Goal: Transaction & Acquisition: Book appointment/travel/reservation

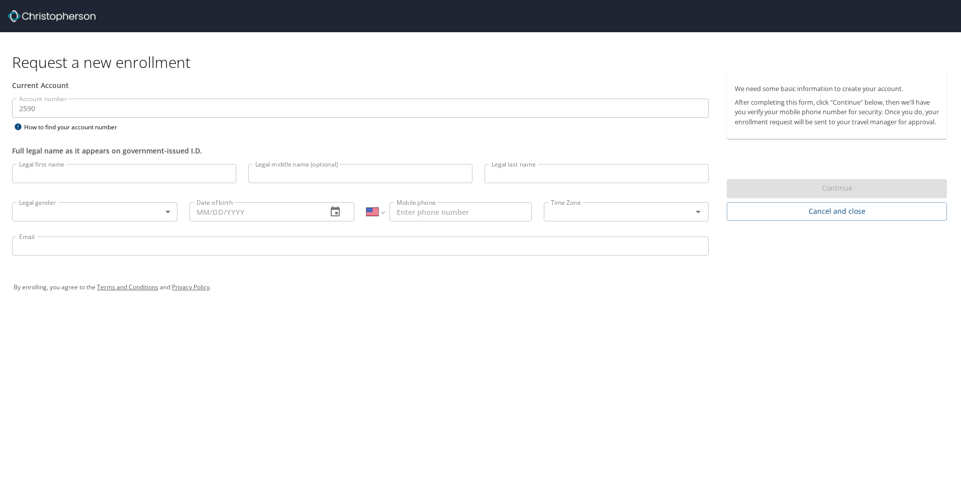
select select "US"
click at [72, 173] on input "Legal first name" at bounding box center [124, 173] width 224 height 19
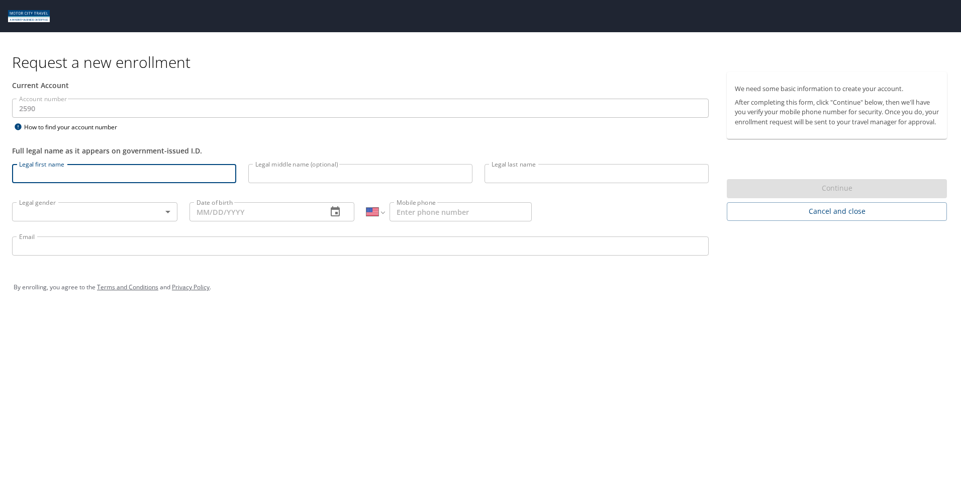
type input "Jacob"
type input "A"
type input "Foley"
type input "1 (586) 306-0110"
type input "jfoley@tifs.com"
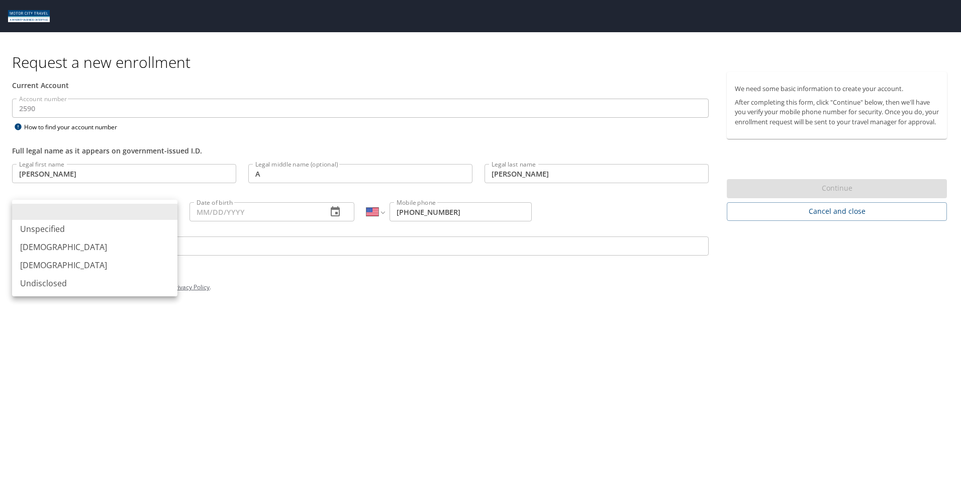
click at [112, 210] on body "Request a new enrollment Current Account Account number 2590 Account number How…" at bounding box center [480, 240] width 961 height 480
click at [74, 247] on li "Male" at bounding box center [94, 247] width 165 height 18
type input "Male"
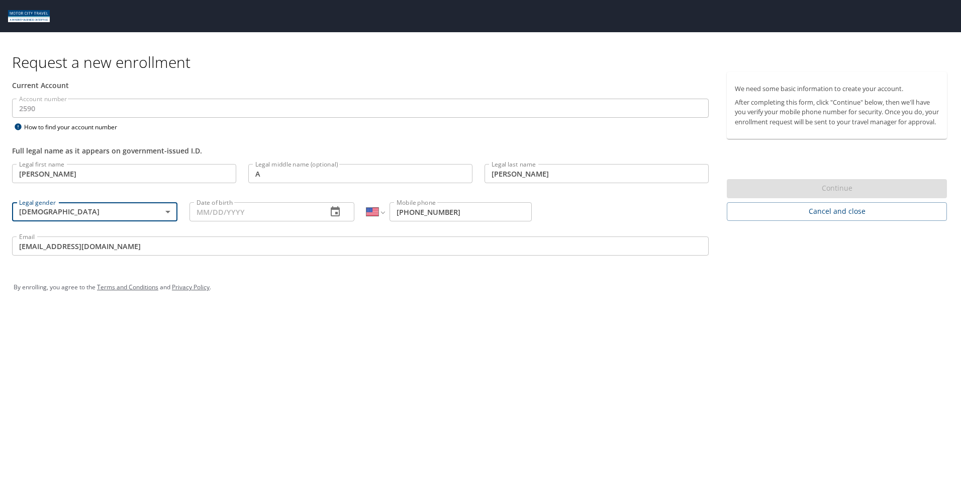
click at [270, 208] on input "Date of birth" at bounding box center [255, 211] width 130 height 19
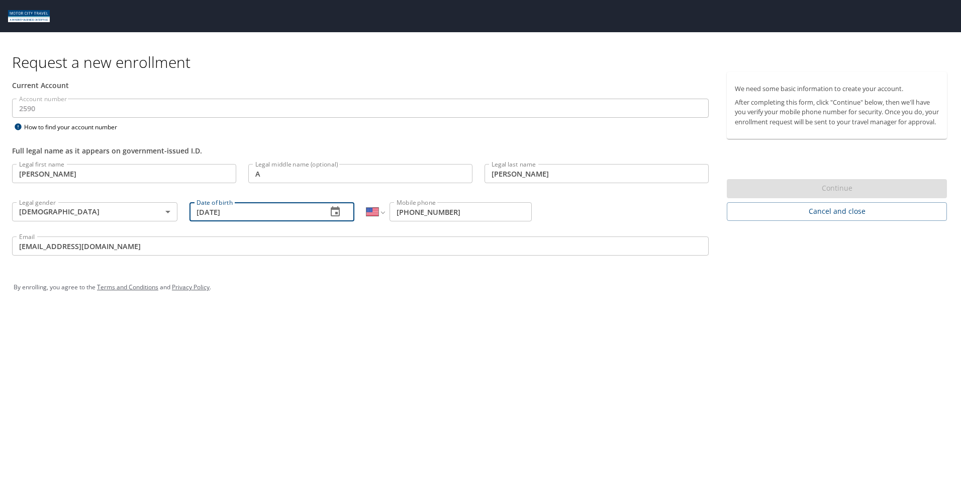
type input "11/12/1998"
click at [434, 295] on div "By enrolling, you agree to the Terms and Conditions and Privacy Policy ." at bounding box center [481, 287] width 934 height 25
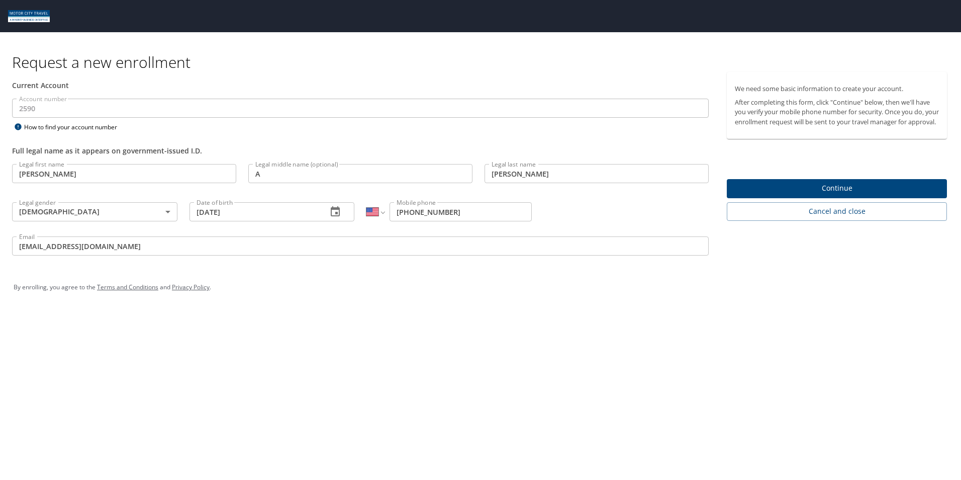
click at [823, 194] on span "Continue" at bounding box center [837, 188] width 204 height 13
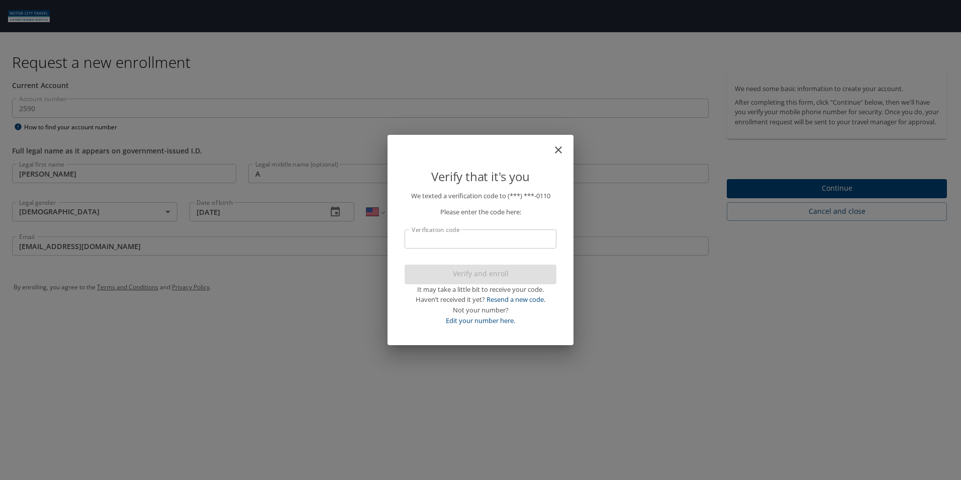
click at [501, 243] on input "Verification code" at bounding box center [481, 238] width 152 height 19
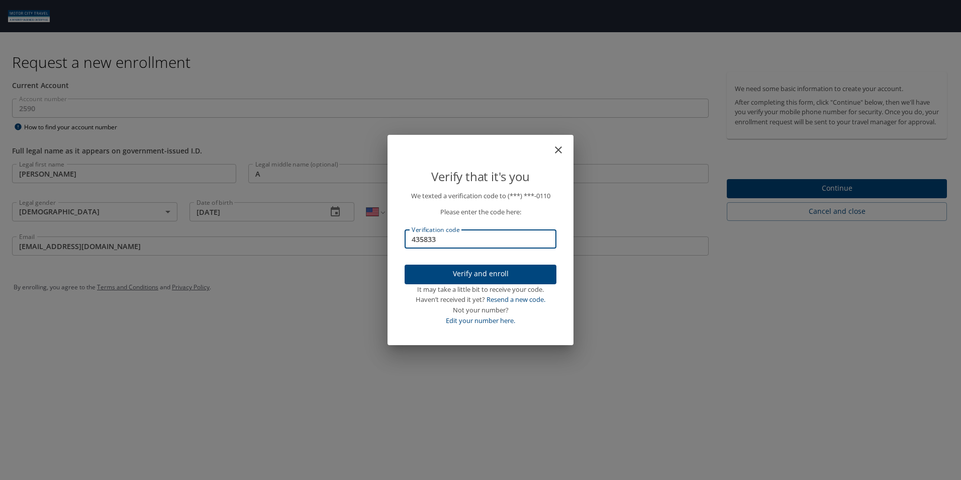
type input "435833"
click at [498, 275] on span "Verify and enroll" at bounding box center [481, 273] width 136 height 13
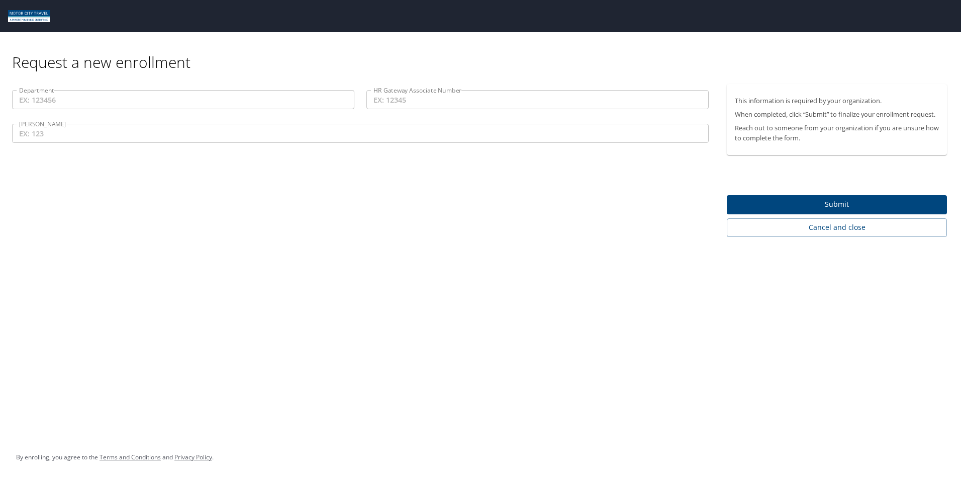
click at [72, 102] on input "Department" at bounding box center [183, 99] width 342 height 19
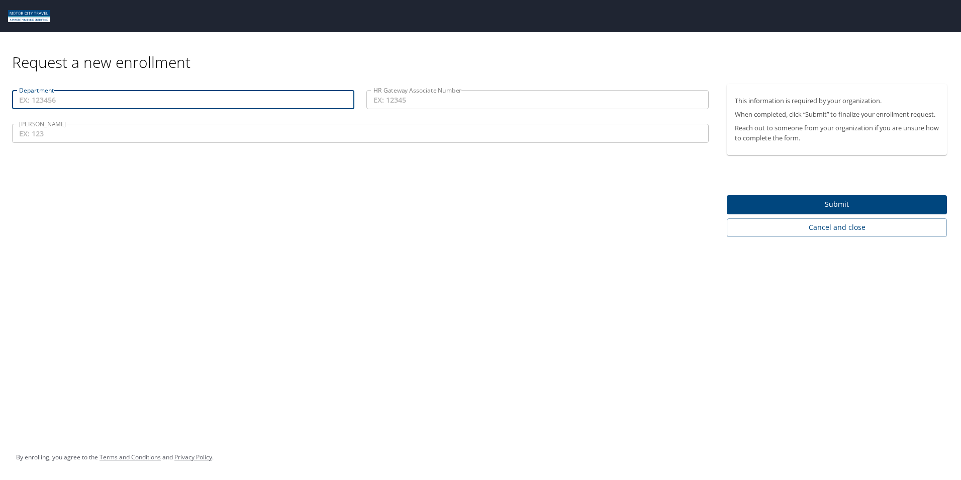
click at [392, 281] on div "Request a new enrollment Department Department HR Gateway Associate Number HR G…" at bounding box center [480, 240] width 961 height 480
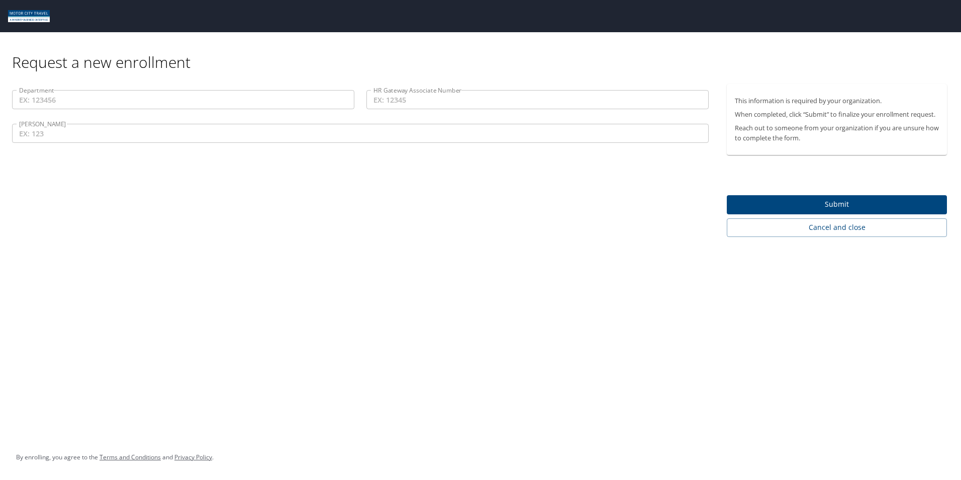
click at [317, 264] on div "Request a new enrollment Department Department HR Gateway Associate Number HR G…" at bounding box center [480, 240] width 961 height 480
click at [803, 54] on div "Request a new enrollment" at bounding box center [483, 52] width 943 height 40
click at [357, 247] on div "Request a new enrollment Department Department HR Gateway Associate Number HR G…" at bounding box center [480, 240] width 961 height 480
click at [298, 267] on div "Request a new enrollment Department Department HR Gateway Associate Number HR G…" at bounding box center [480, 240] width 961 height 480
click at [76, 195] on div "Department Department HR Gateway Associate Number HR Gateway Associate Number C…" at bounding box center [360, 160] width 721 height 153
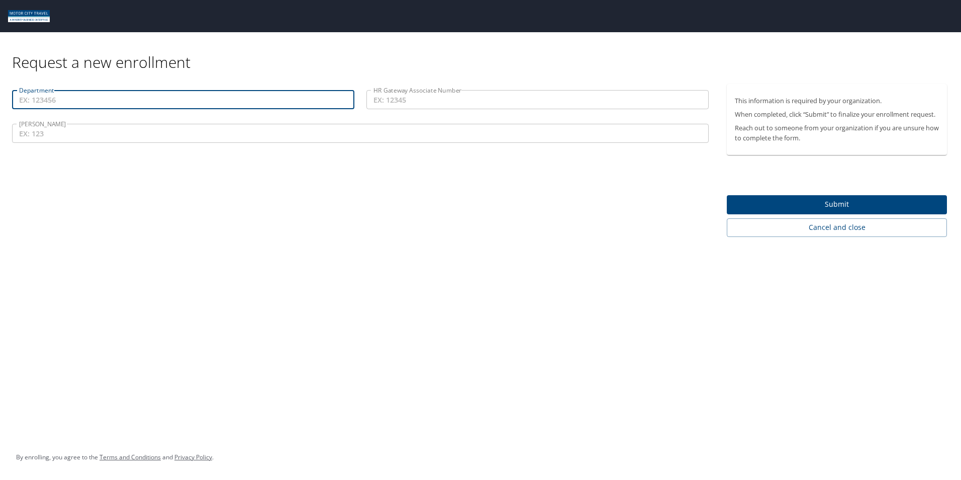
click at [119, 100] on input "Department" at bounding box center [183, 99] width 342 height 19
type input "86814"
click at [399, 100] on input "HR Gateway Associate Number" at bounding box center [538, 99] width 342 height 19
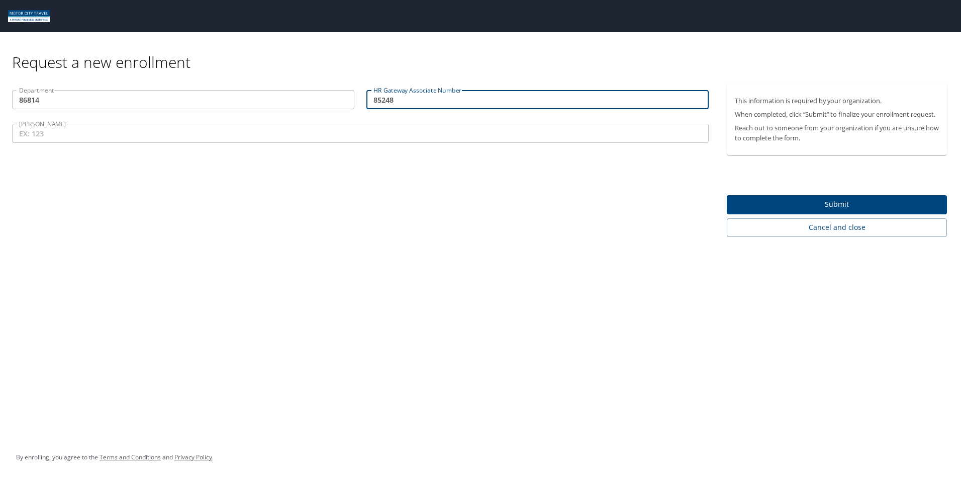
type input "85248"
click at [170, 138] on input "COY" at bounding box center [360, 133] width 697 height 19
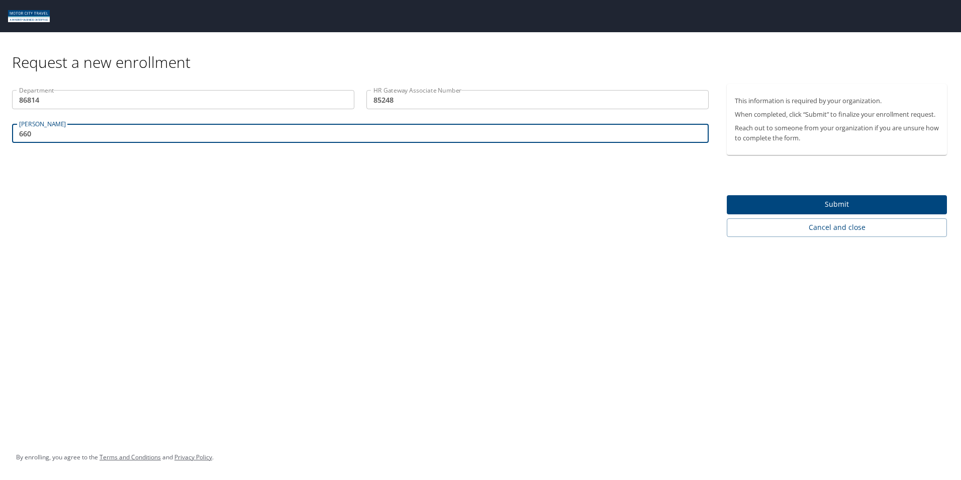
type input "660"
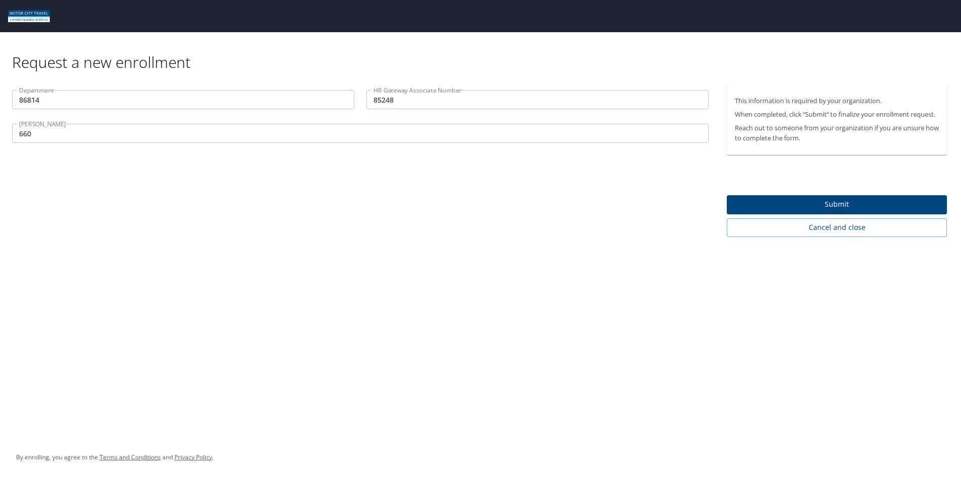
click at [235, 208] on div "Department 86814 Department HR Gateway Associate Number 85248 HR Gateway Associ…" at bounding box center [360, 160] width 721 height 153
click at [861, 210] on span "Submit" at bounding box center [837, 204] width 204 height 13
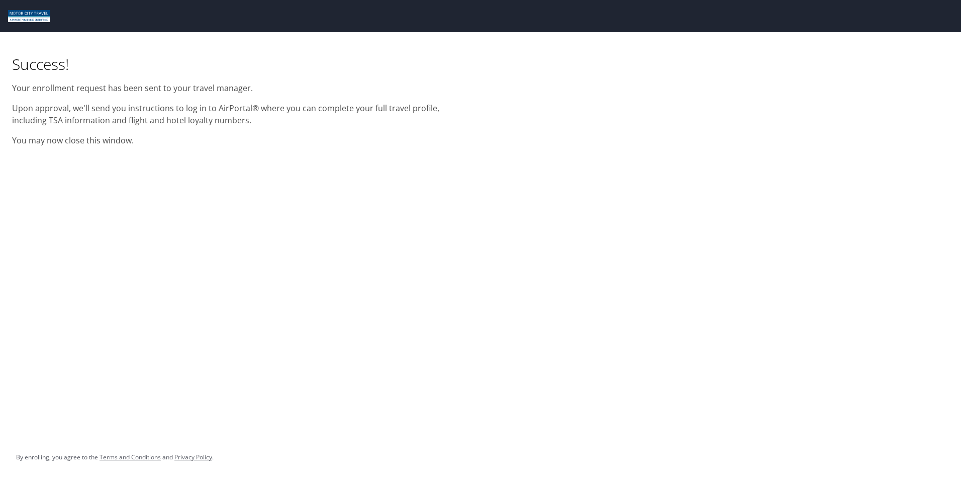
click at [454, 224] on div "Success! Your enrollment request has been sent to your travel manager. Upon app…" at bounding box center [480, 240] width 961 height 480
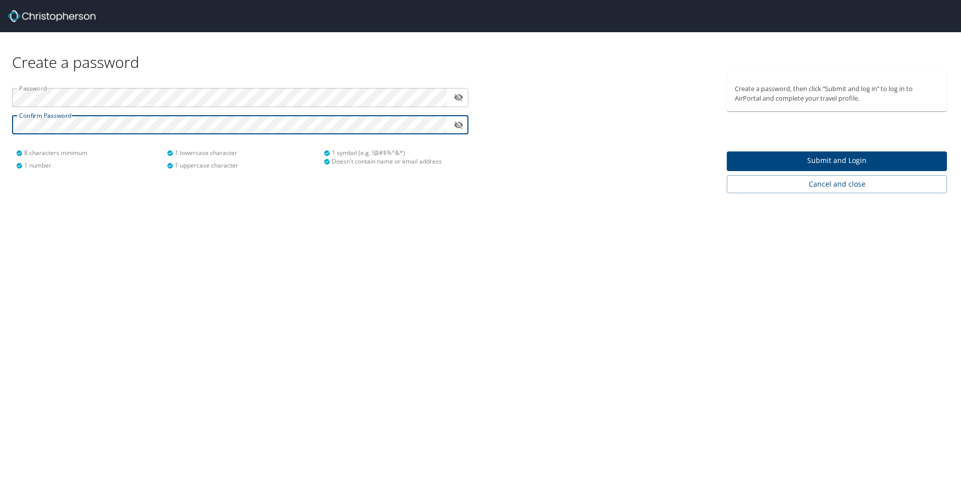
click at [811, 157] on span "Submit and Login" at bounding box center [837, 160] width 204 height 13
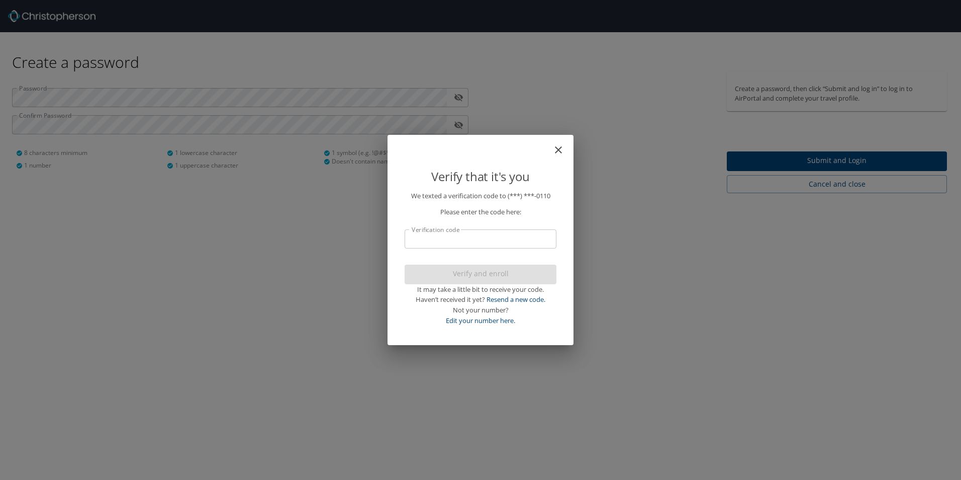
click at [445, 236] on input "Verification code" at bounding box center [481, 238] width 152 height 19
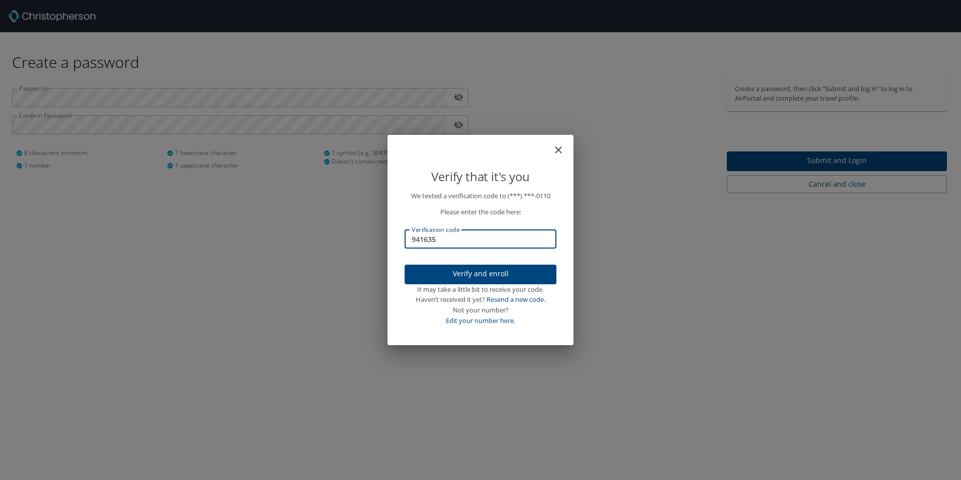
type input "941635"
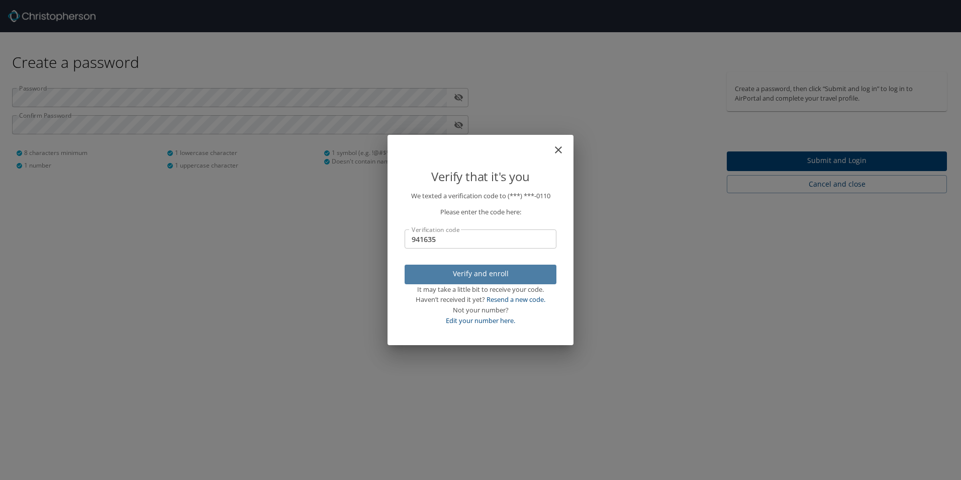
click at [499, 275] on span "Verify and enroll" at bounding box center [481, 273] width 136 height 13
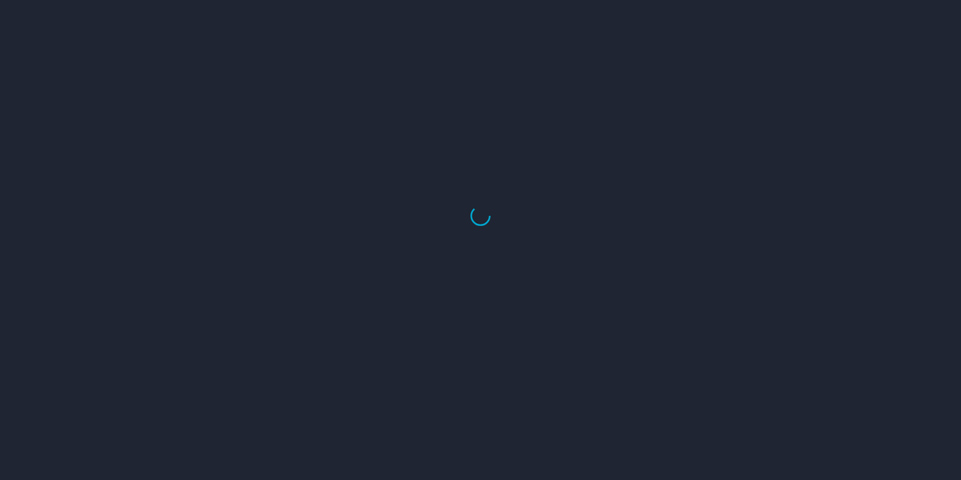
select select "US"
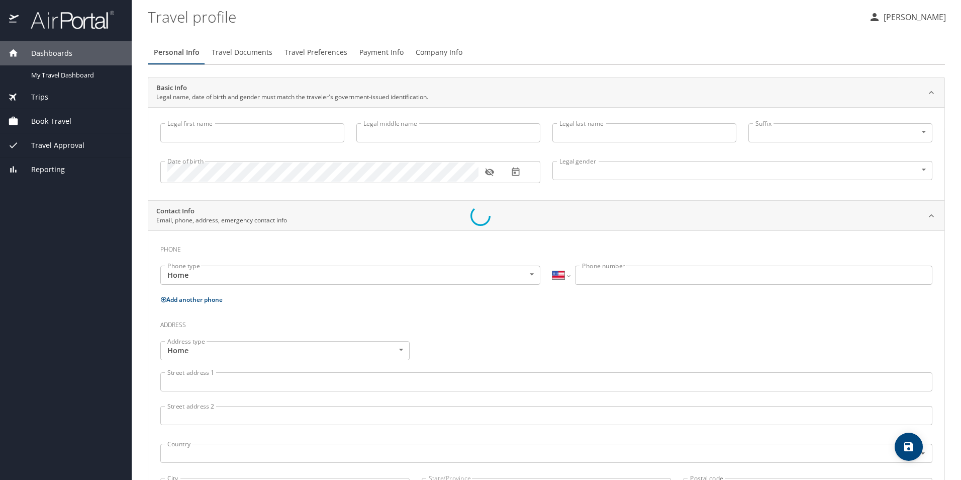
type input "Jacob"
type input "A"
type input "Foley"
type input "Male"
select select "US"
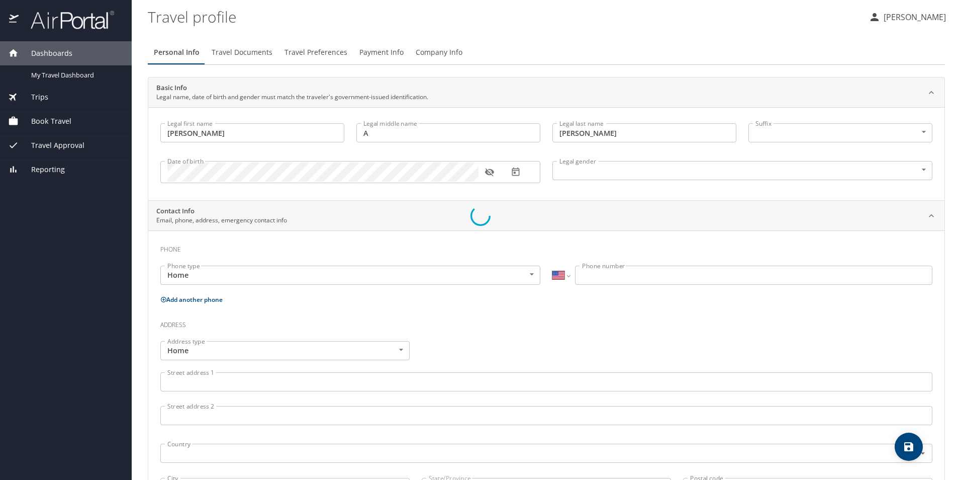
select select "US"
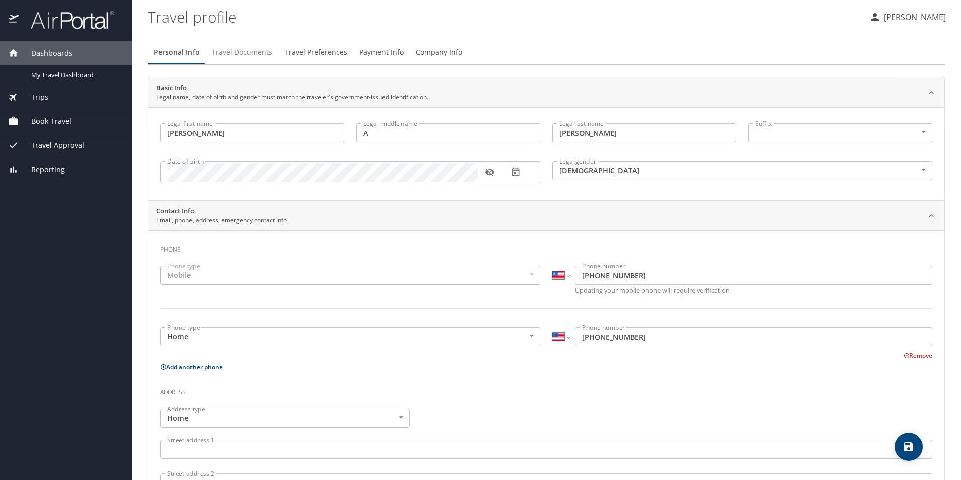
click at [238, 56] on span "Travel Documents" at bounding box center [242, 52] width 61 height 13
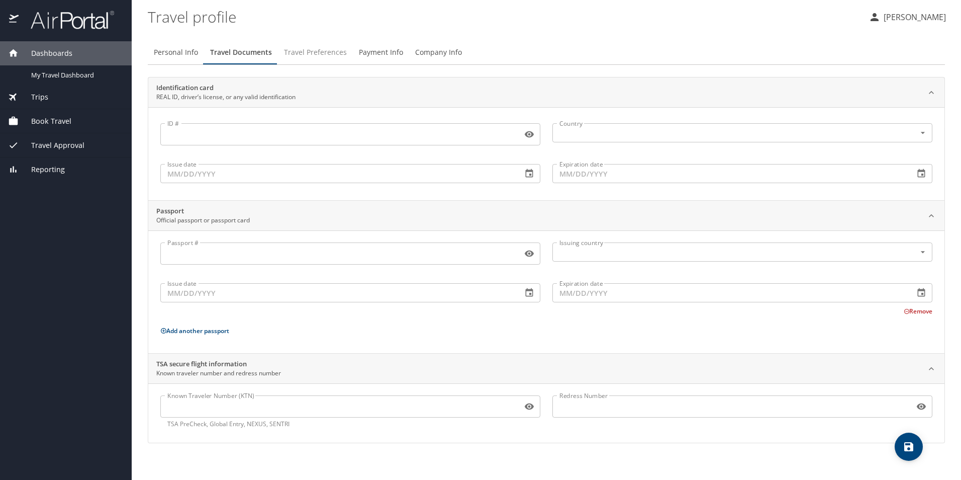
click at [300, 50] on span "Travel Preferences" at bounding box center [315, 52] width 63 height 13
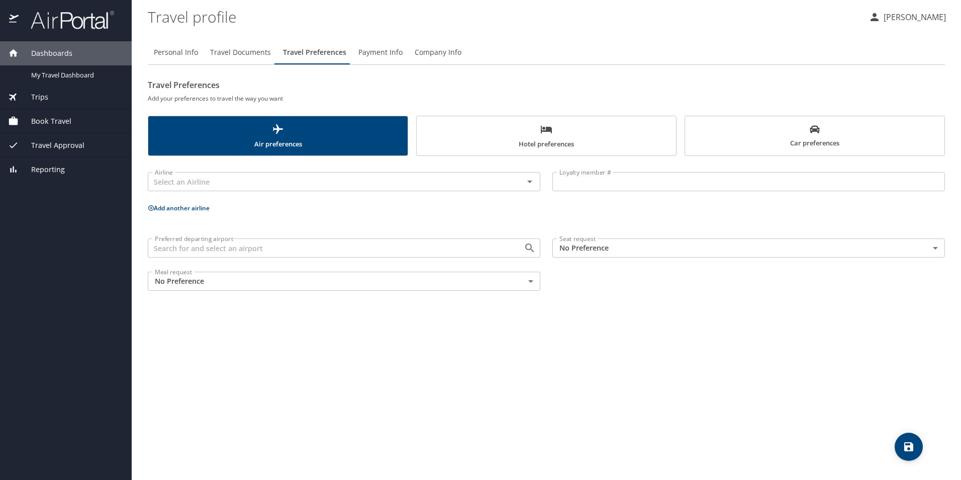
click at [381, 50] on span "Payment Info" at bounding box center [380, 52] width 44 height 13
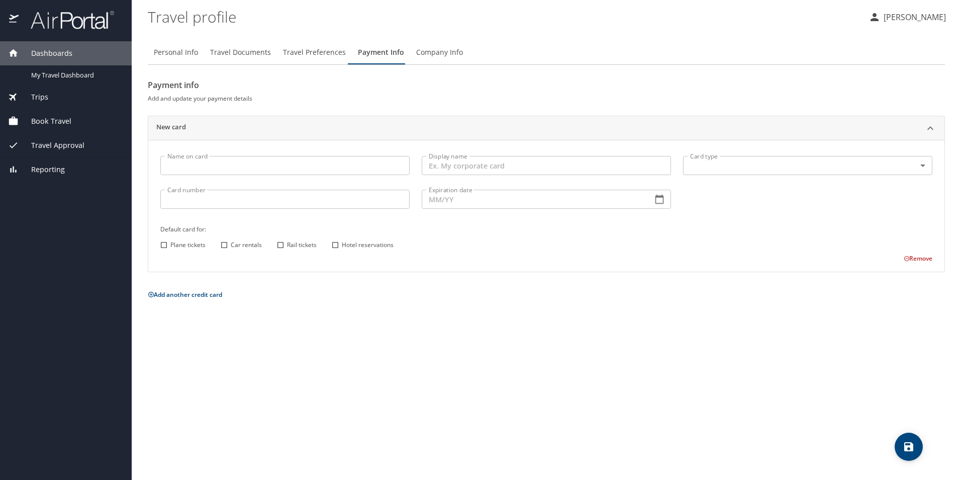
click at [431, 49] on span "Company Info" at bounding box center [439, 52] width 47 height 13
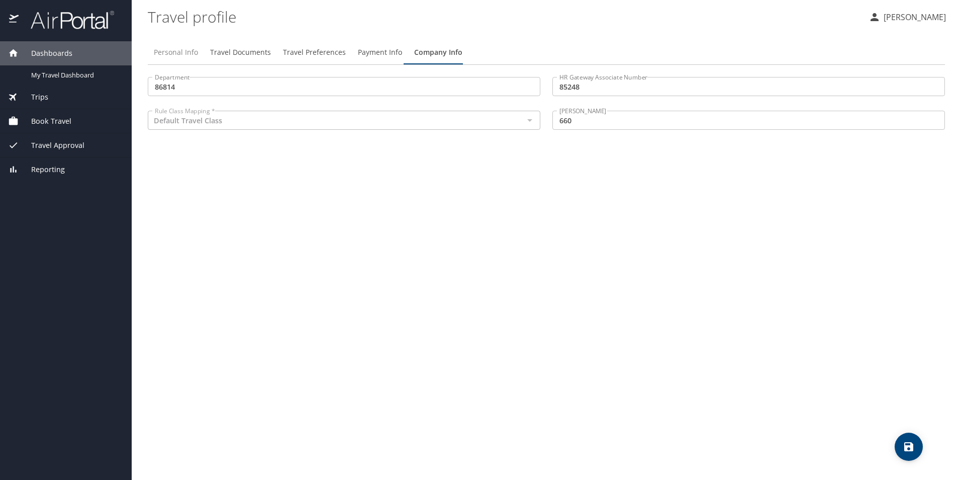
click at [159, 50] on span "Personal Info" at bounding box center [176, 52] width 44 height 13
select select "US"
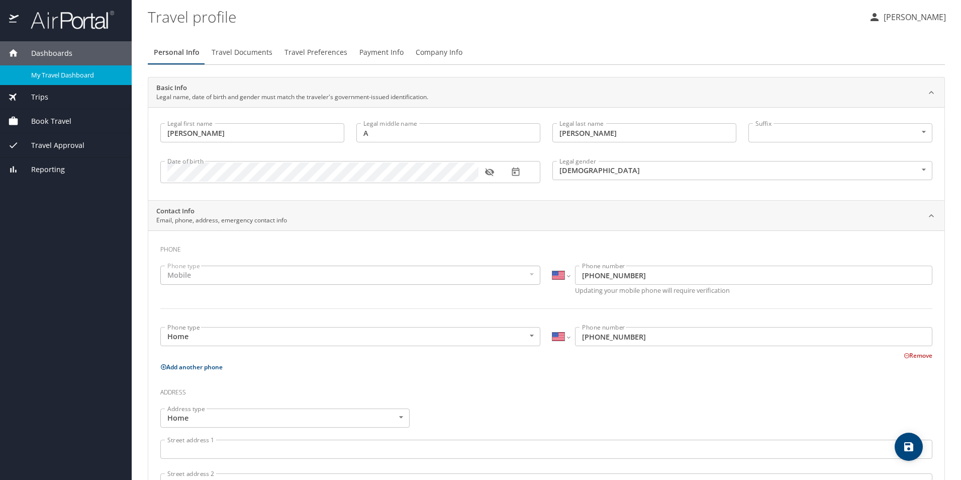
click at [62, 79] on span "My Travel Dashboard" at bounding box center [75, 75] width 88 height 10
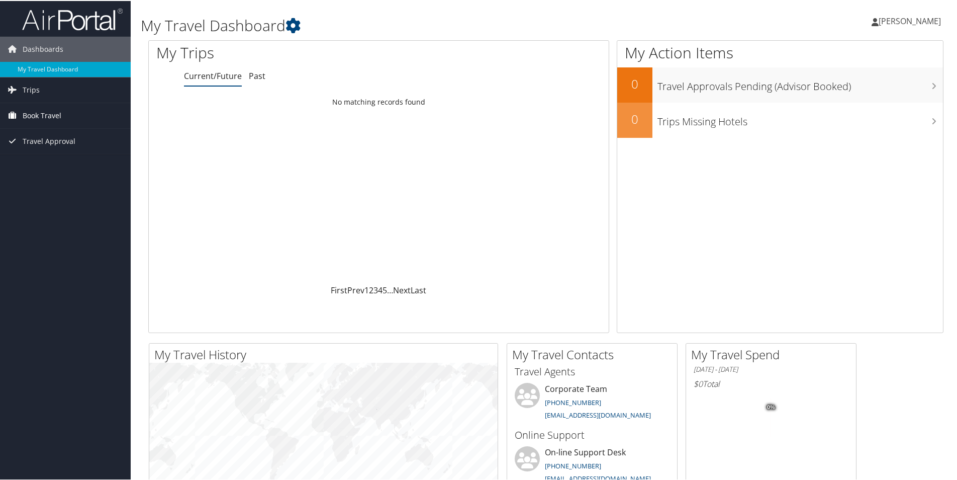
click at [57, 116] on span "Book Travel" at bounding box center [42, 114] width 39 height 25
click at [51, 188] on span "Travel Approval" at bounding box center [49, 185] width 53 height 25
click at [32, 87] on span "Trips" at bounding box center [31, 88] width 17 height 25
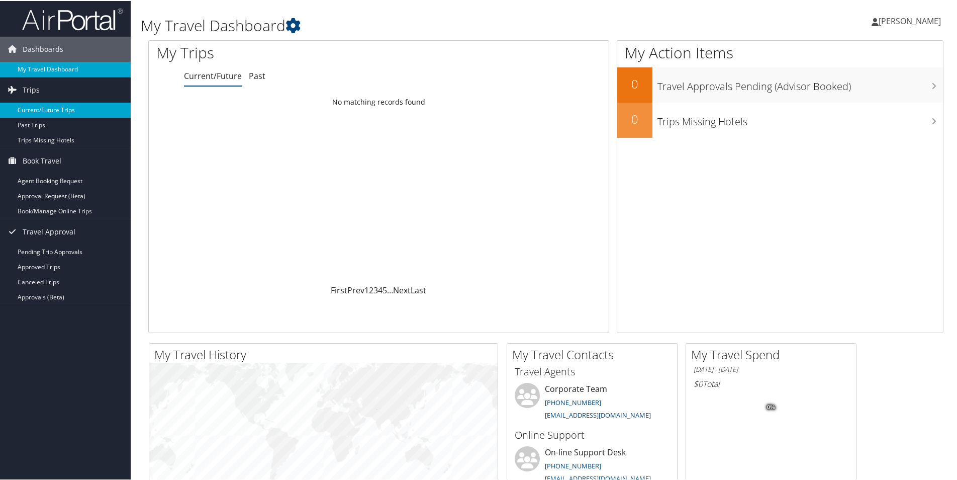
click at [51, 107] on link "Current/Future Trips" at bounding box center [65, 109] width 131 height 15
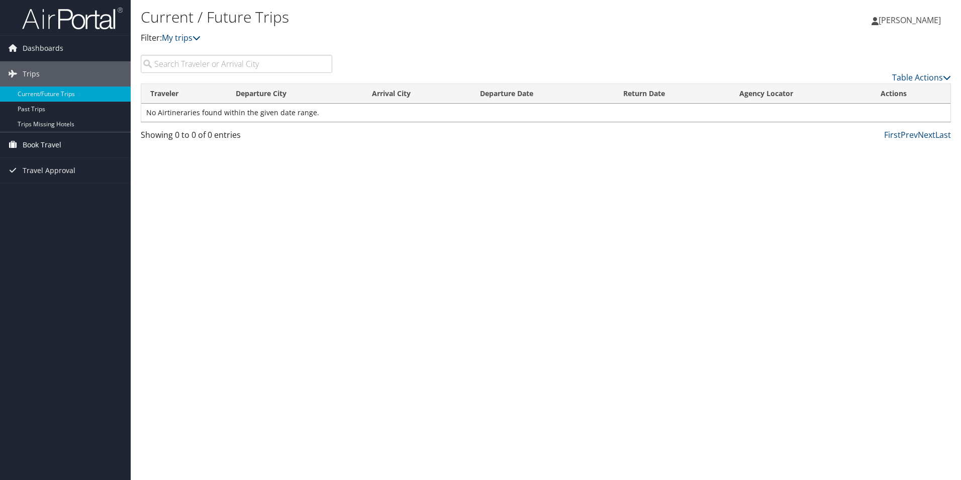
click at [55, 142] on span "Book Travel" at bounding box center [42, 144] width 39 height 25
click at [57, 170] on link "Agent Booking Request" at bounding box center [65, 164] width 131 height 15
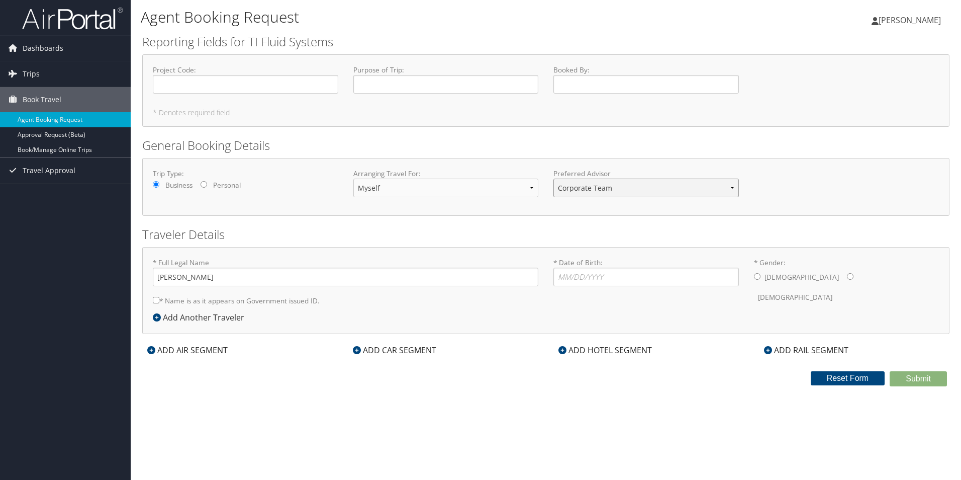
click at [662, 184] on select "Corporate Team MotorCity Agent" at bounding box center [647, 187] width 186 height 19
click at [659, 187] on select "Corporate Team MotorCity Agent" at bounding box center [647, 187] width 186 height 19
click at [357, 347] on icon at bounding box center [357, 350] width 8 height 8
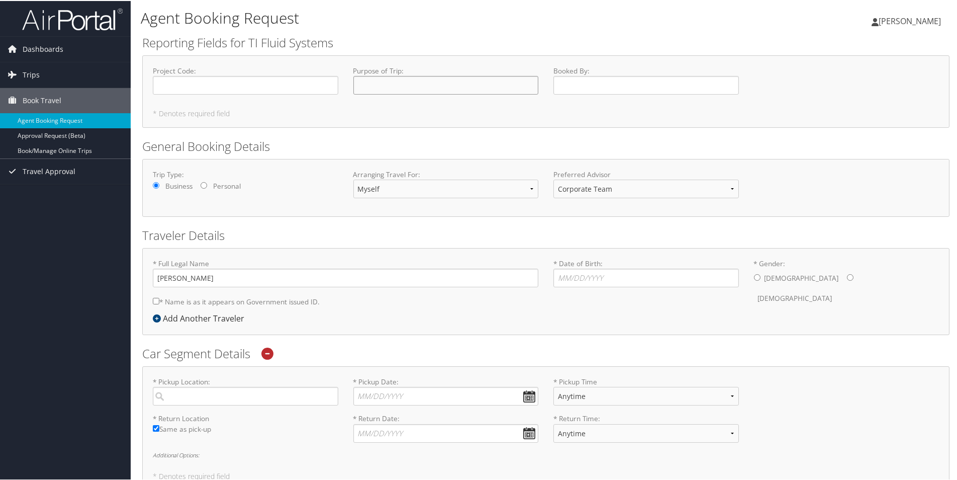
click at [377, 83] on input "Purpose of Trip : Required" at bounding box center [446, 84] width 186 height 19
type input "Supplier Visit"
click at [605, 80] on input "Booked By : Required" at bounding box center [647, 84] width 186 height 19
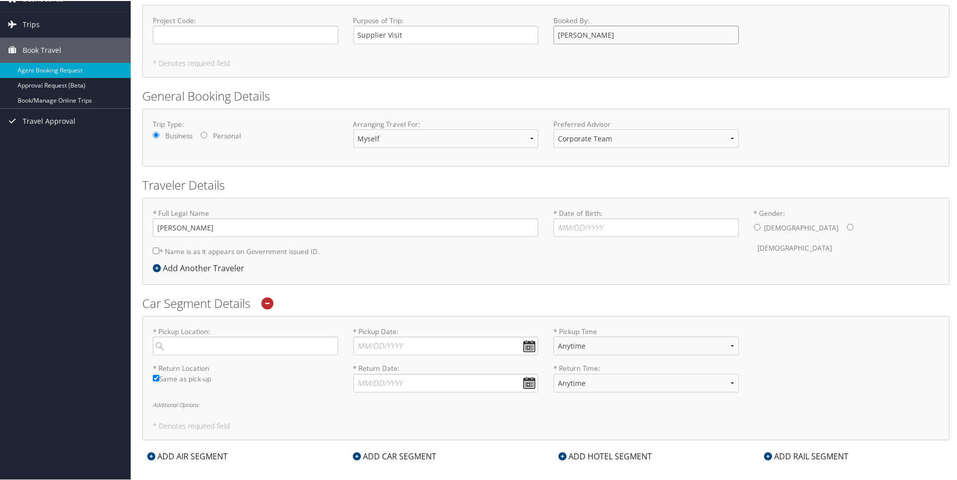
type input "[PERSON_NAME]"
click at [630, 225] on input "* Date of Birth: Invalid Date" at bounding box center [647, 226] width 186 height 19
type input "11/12/1998"
click at [754, 223] on input "* Gender: Male Female" at bounding box center [757, 226] width 7 height 7
radio input "true"
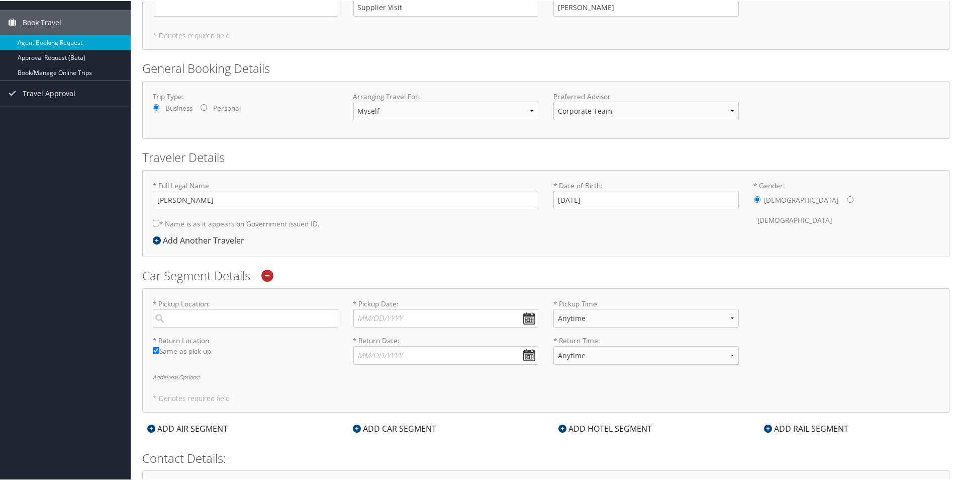
scroll to position [101, 0]
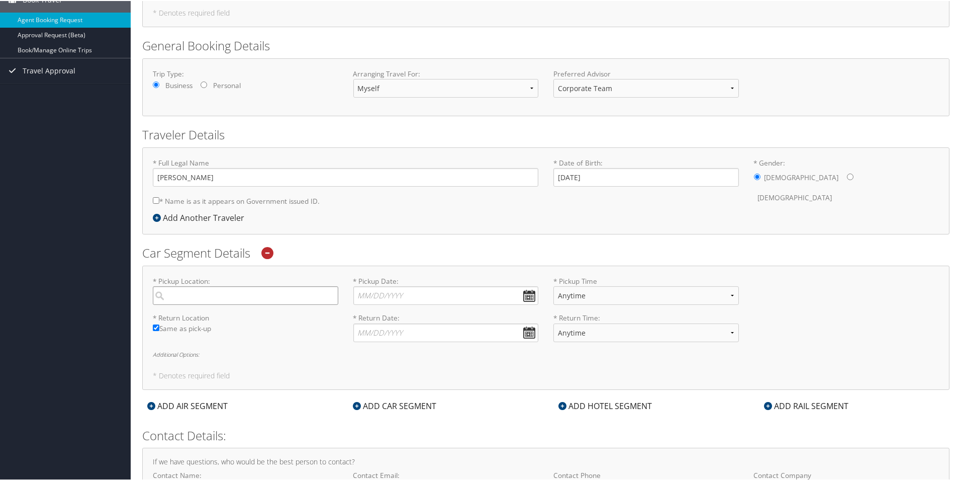
click at [218, 292] on input "search" at bounding box center [246, 294] width 186 height 19
type input "L"
type input "O"
click at [336, 245] on h2 "Car Segment Details" at bounding box center [545, 251] width 807 height 17
click at [532, 292] on input "* Pickup Date: Dates must be valid" at bounding box center [446, 294] width 186 height 19
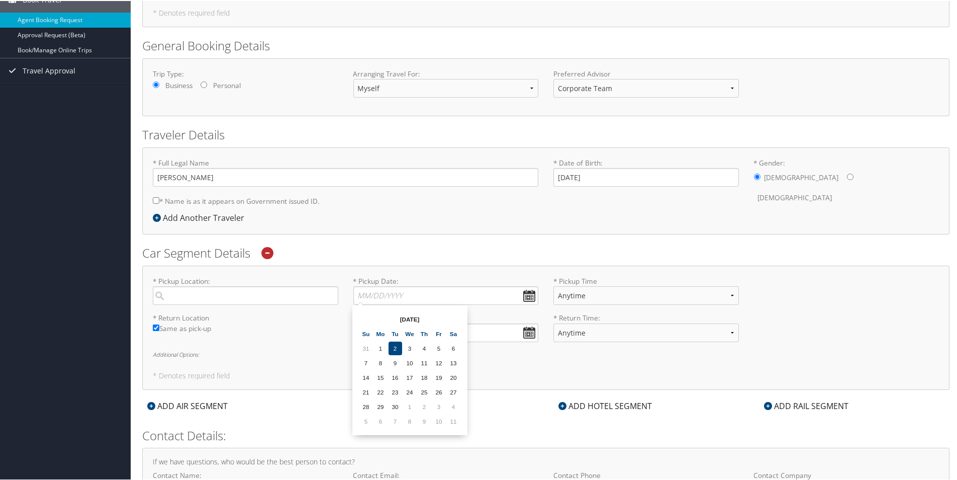
click at [393, 345] on td "2" at bounding box center [396, 347] width 14 height 14
type input "09/02/2025"
click at [528, 331] on input "* Return Date: Dates must be valid" at bounding box center [446, 331] width 186 height 19
click at [409, 384] on td "3" at bounding box center [410, 385] width 14 height 14
type input "09/03/2025"
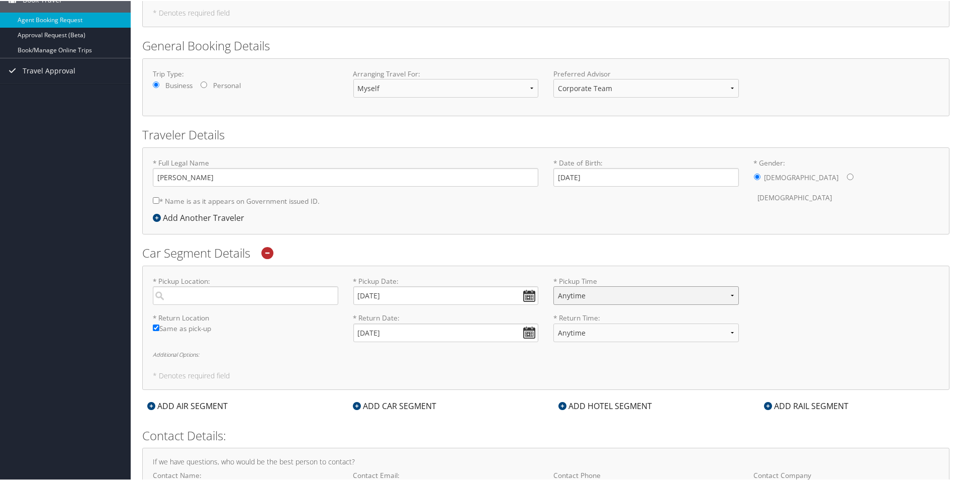
click at [614, 294] on select "Anytime 12:00 AM 1:00 AM 2:00 AM 3:00 AM 4:00 AM 5:00 AM 6:00 AM 7:00 AM 8:00 A…" at bounding box center [647, 294] width 186 height 19
select select "5:00 PM"
click at [554, 285] on select "Anytime 12:00 AM 1:00 AM 2:00 AM 3:00 AM 4:00 AM 5:00 AM 6:00 AM 7:00 AM 8:00 A…" at bounding box center [647, 294] width 186 height 19
click at [603, 332] on select "Anytime 12:00 AM 1:00 AM 2:00 AM 3:00 AM 4:00 AM 5:00 AM 6:00 AM 7:00 AM 8:00 A…" at bounding box center [647, 331] width 186 height 19
select select "5:00 PM"
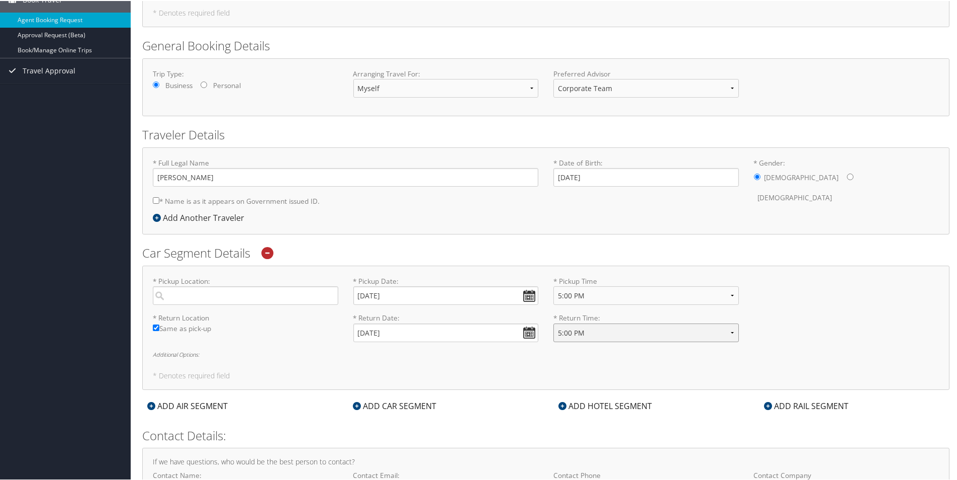
click at [554, 322] on select "Anytime 12:00 AM 1:00 AM 2:00 AM 3:00 AM 4:00 AM 5:00 AM 6:00 AM 7:00 AM 8:00 A…" at bounding box center [647, 331] width 186 height 19
click at [426, 359] on div "* Pickup Location: Required * Pickup Date: 09/02/2025 Dates must be valid * Pic…" at bounding box center [545, 326] width 807 height 124
click at [207, 290] on input "search" at bounding box center [246, 294] width 186 height 19
type input "48359"
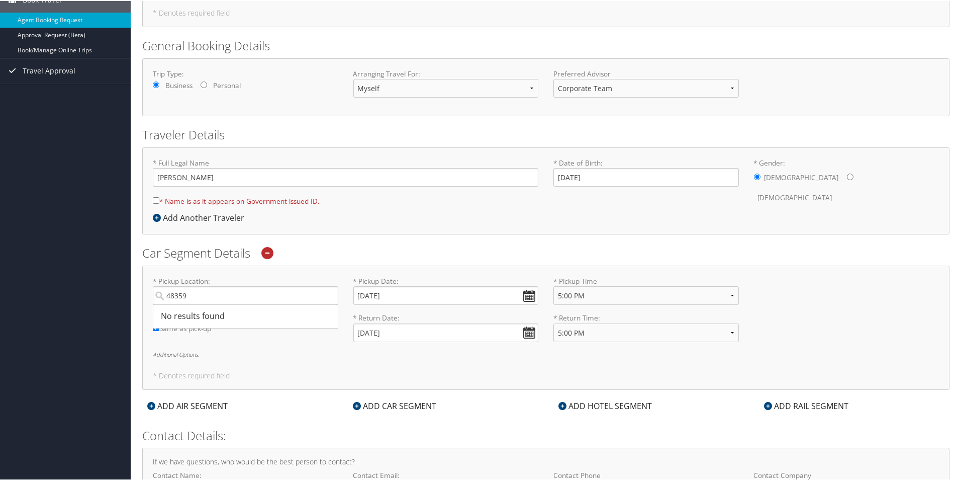
click at [393, 235] on form "Reporting Fields for TI Fluid Systems Project Code : Required Purpose of Trip :…" at bounding box center [545, 243] width 807 height 621
click at [158, 198] on input "* Name is as it appears on Government issued ID." at bounding box center [156, 199] width 7 height 7
checkbox input "true"
drag, startPoint x: 197, startPoint y: 292, endPoint x: 126, endPoint y: 290, distance: 71.4
click at [126, 290] on div "Dashboards My Travel Dashboard Trips Current/Future Trips Past Trips Trips Miss…" at bounding box center [480, 226] width 961 height 655
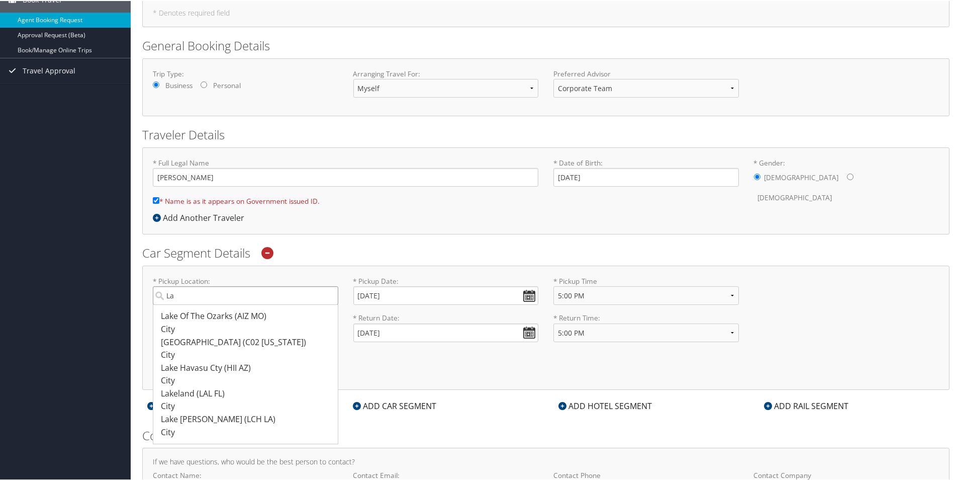
type input "L"
type input "D"
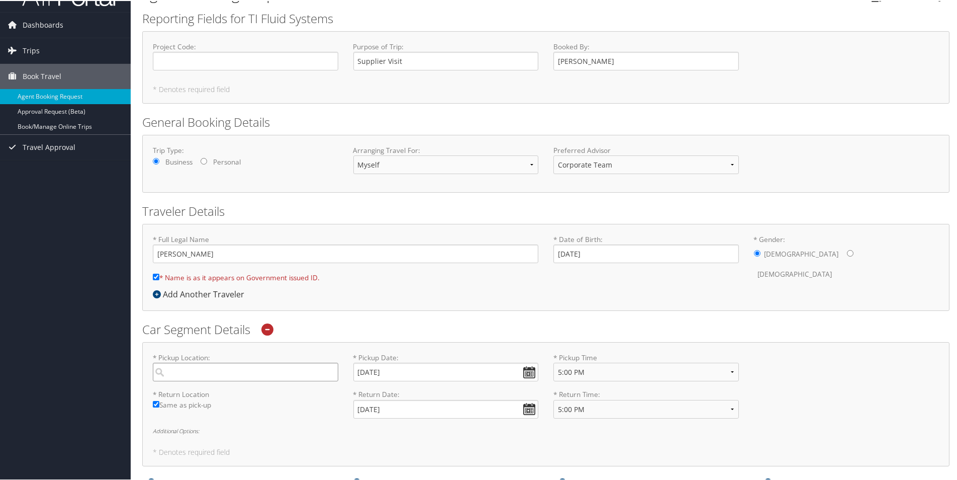
scroll to position [0, 0]
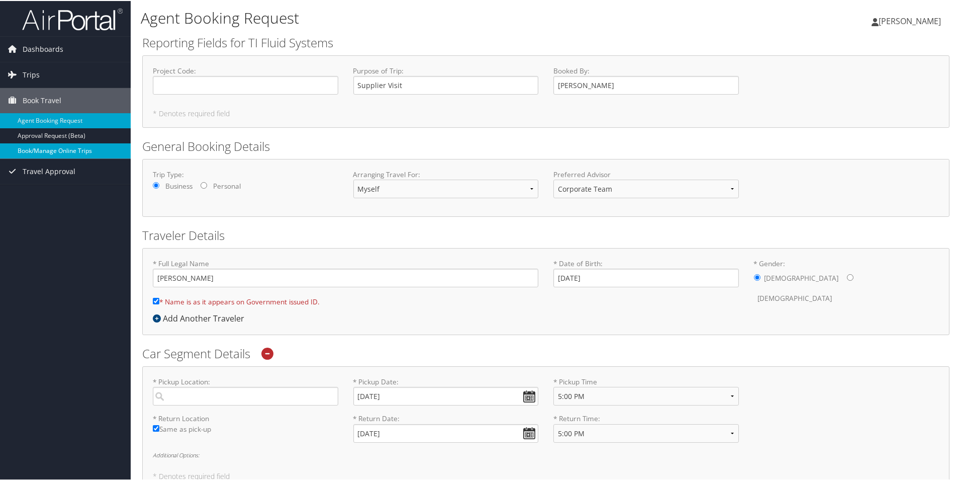
click at [60, 148] on link "Book/Manage Online Trips" at bounding box center [65, 149] width 131 height 15
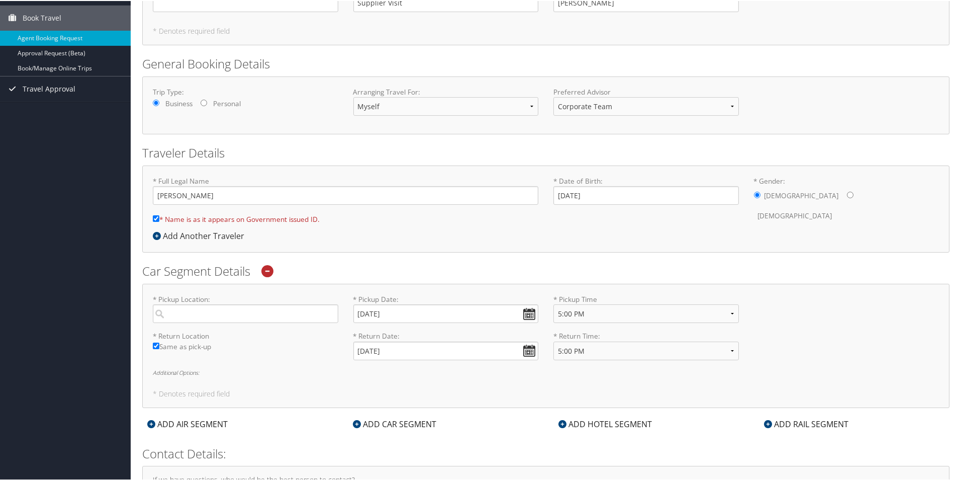
scroll to position [101, 0]
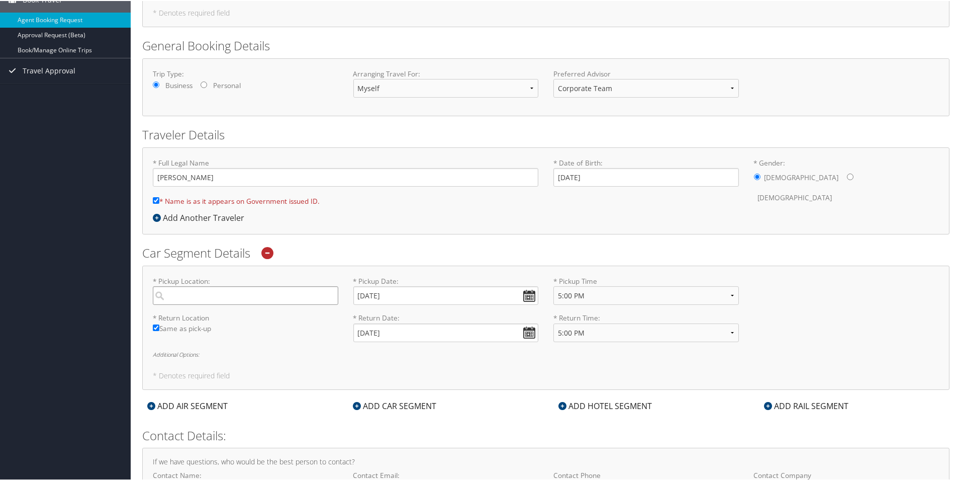
click at [221, 297] on input "search" at bounding box center [246, 294] width 186 height 19
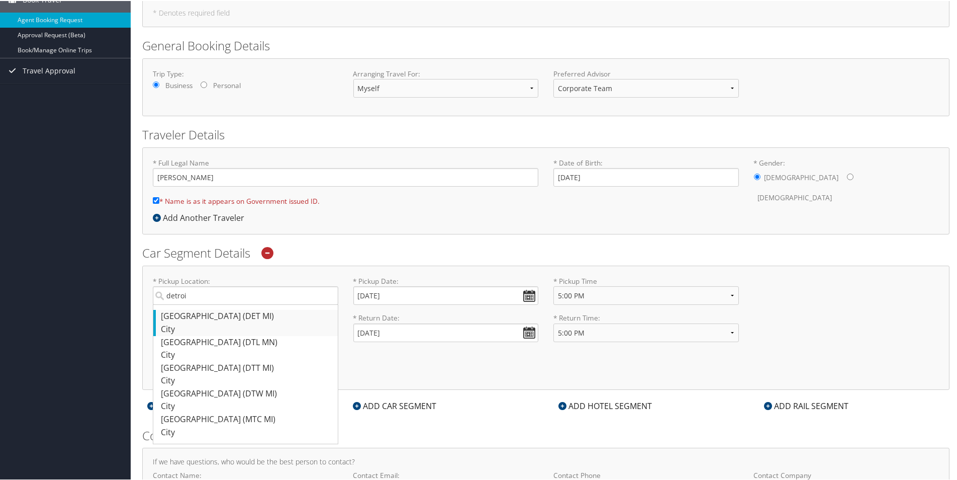
click at [244, 326] on div "City" at bounding box center [247, 328] width 172 height 13
click at [244, 304] on input "detroi" at bounding box center [246, 294] width 186 height 19
type input "Detroit"
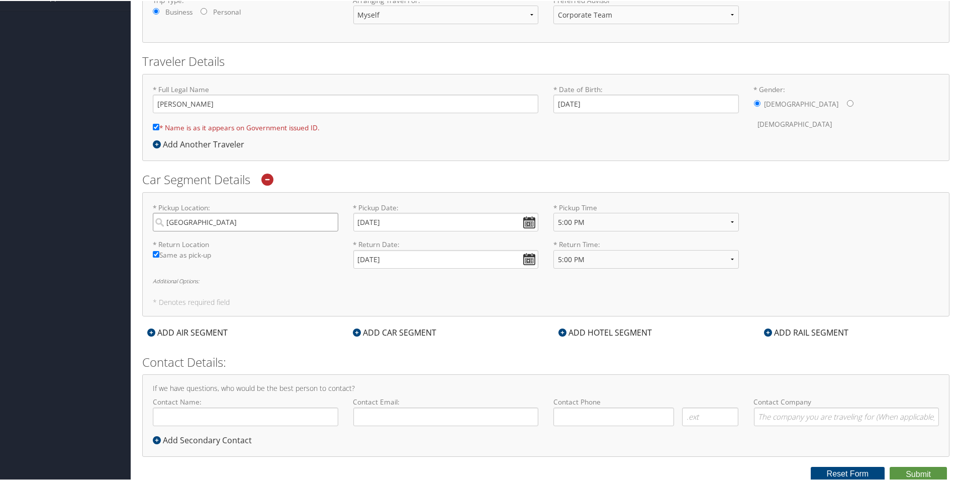
scroll to position [175, 0]
click at [203, 415] on input "Contact Name:" at bounding box center [246, 414] width 186 height 19
type input "Jacob A Foley"
type input "jfoley@tifs.com"
type input "( ) -"
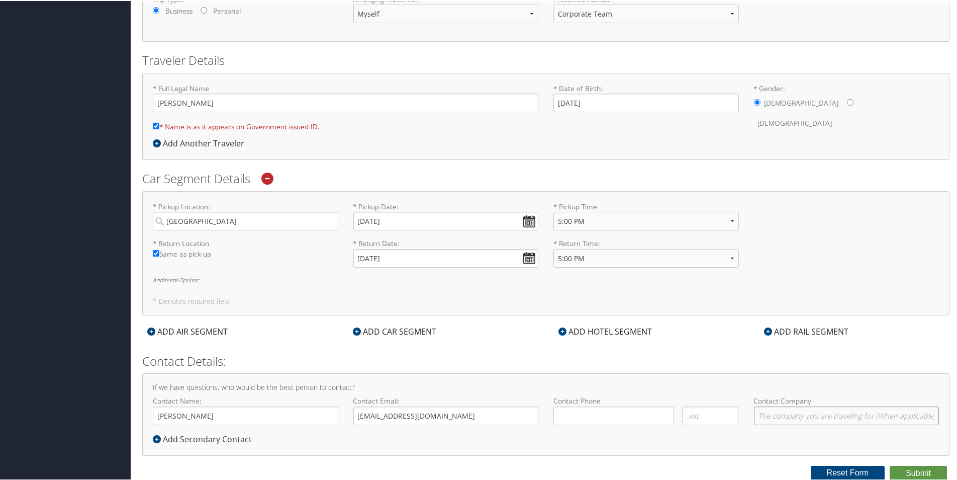
click at [776, 414] on input "Contact Company" at bounding box center [847, 414] width 186 height 19
type input "TI Automotive"
click at [921, 471] on button "Submit" at bounding box center [918, 472] width 57 height 15
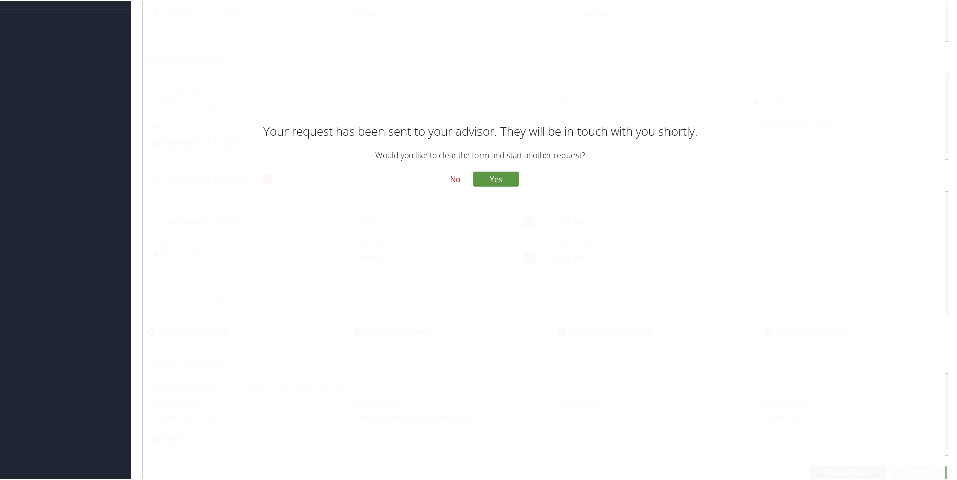
click at [450, 177] on button "No" at bounding box center [455, 178] width 26 height 17
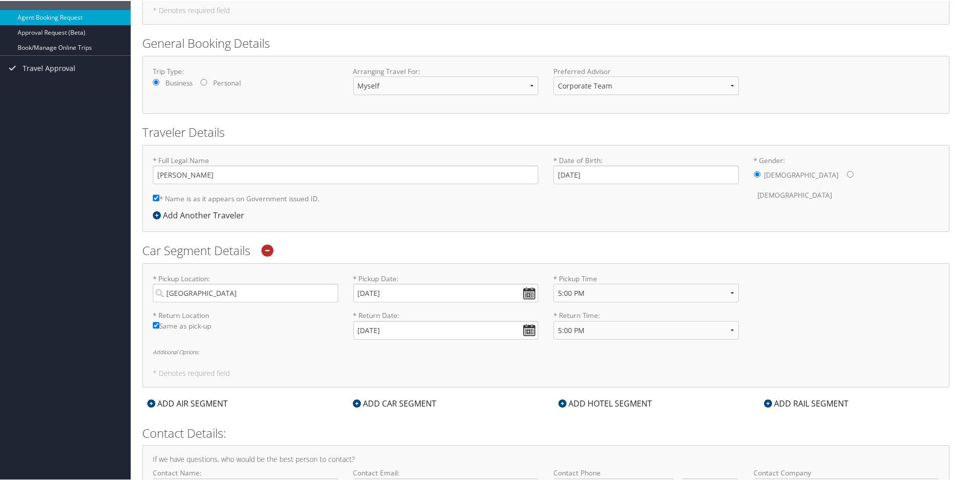
scroll to position [0, 0]
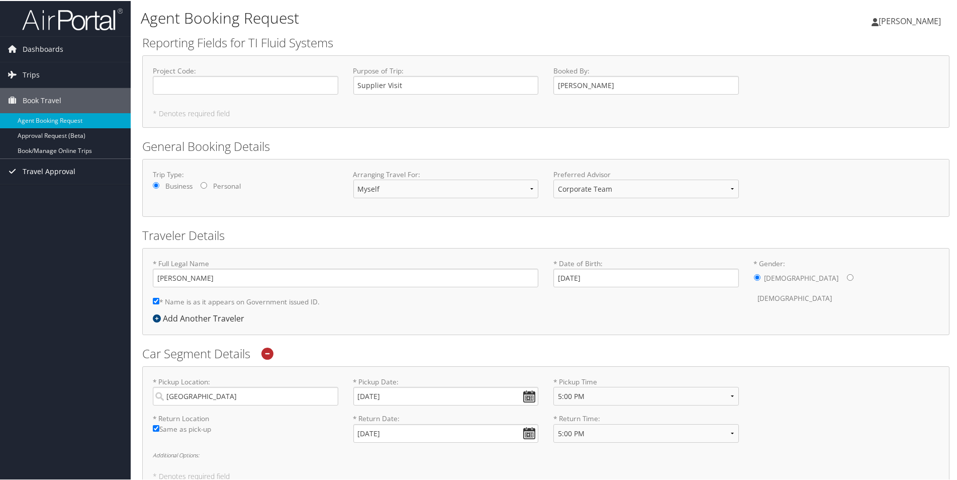
click at [49, 168] on span "Travel Approval" at bounding box center [49, 170] width 53 height 25
click at [51, 194] on link "Pending Trip Approvals" at bounding box center [65, 190] width 131 height 15
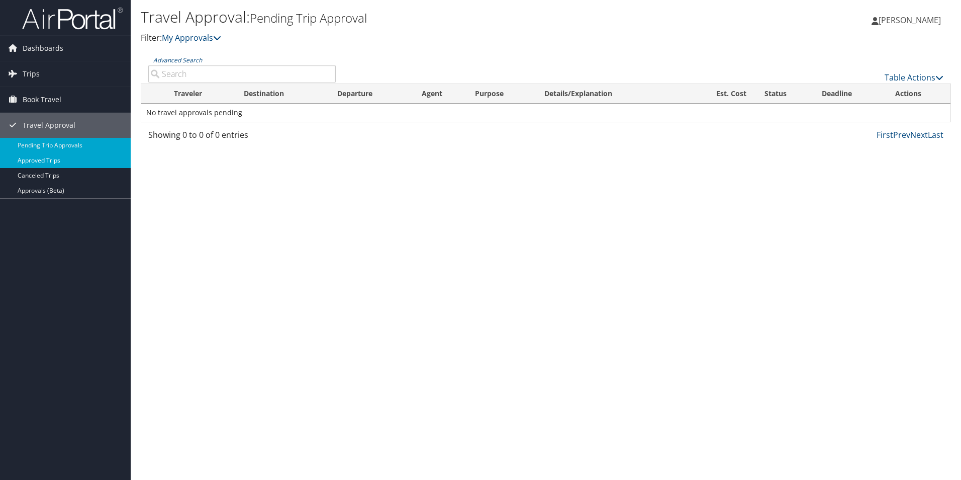
click at [40, 161] on link "Approved Trips" at bounding box center [65, 160] width 131 height 15
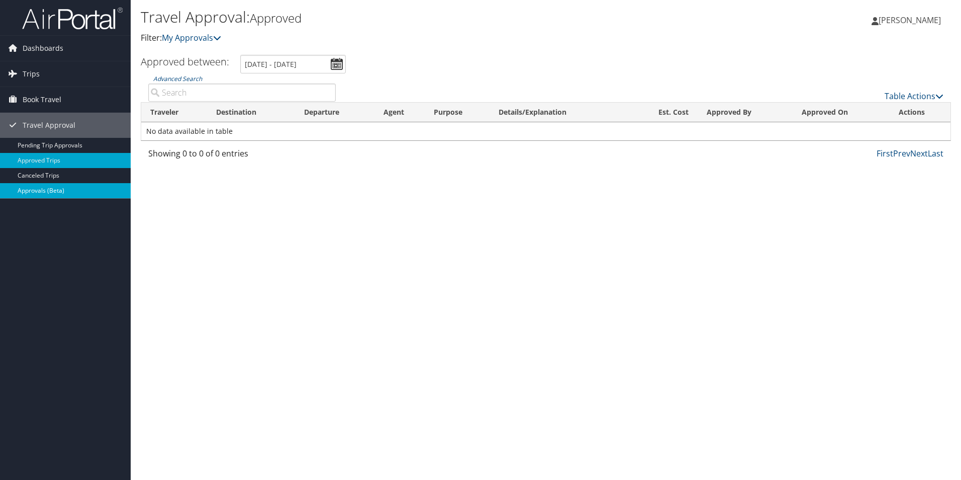
click at [47, 185] on link "Approvals (Beta)" at bounding box center [65, 190] width 131 height 15
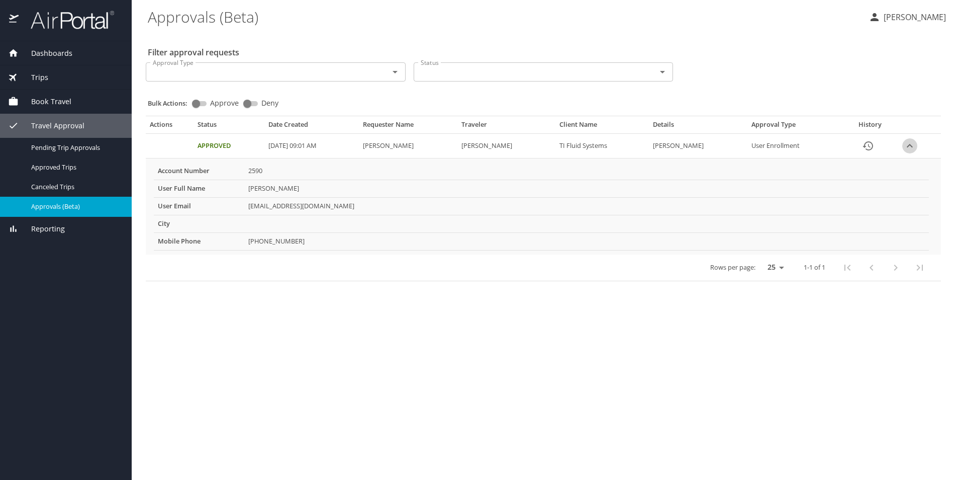
click at [909, 144] on icon "expand row" at bounding box center [910, 146] width 12 height 12
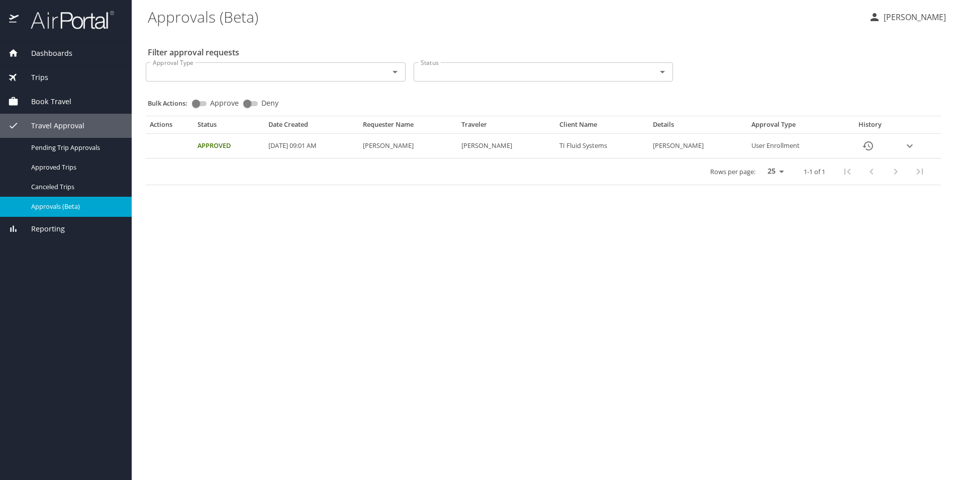
click at [910, 146] on icon "expand row" at bounding box center [910, 146] width 6 height 4
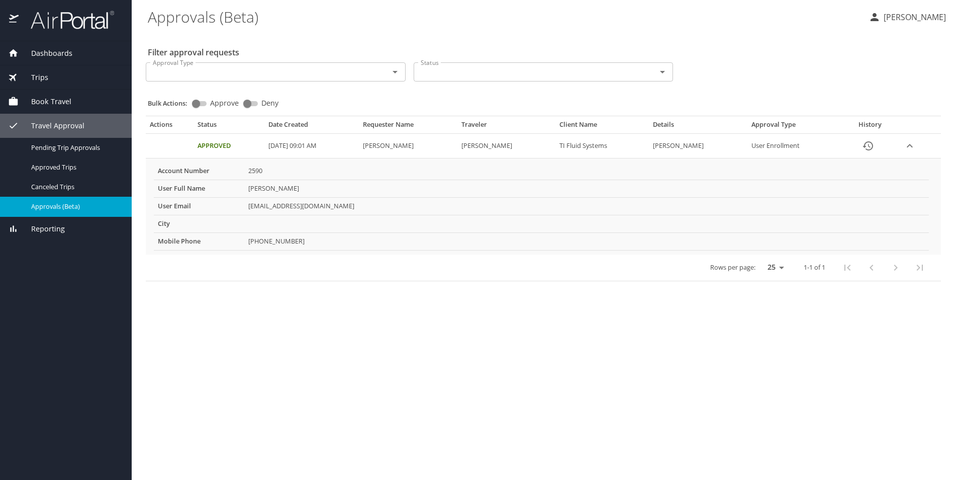
click at [264, 144] on td "Approved" at bounding box center [229, 146] width 71 height 25
click at [62, 162] on span "Approved Trips" at bounding box center [75, 167] width 88 height 10
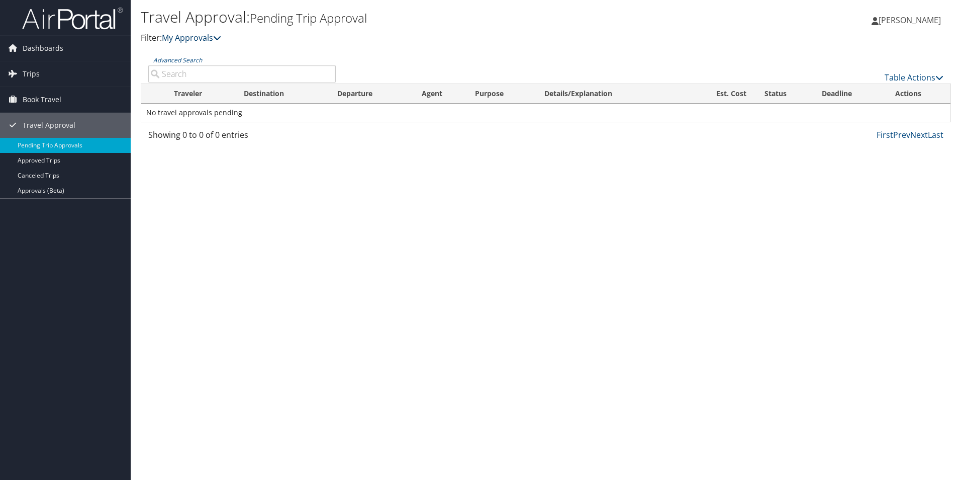
click at [212, 38] on link "My Approvals" at bounding box center [191, 37] width 59 height 11
click at [220, 38] on icon at bounding box center [217, 38] width 8 height 8
click at [57, 160] on link "Approved Trips" at bounding box center [65, 160] width 131 height 15
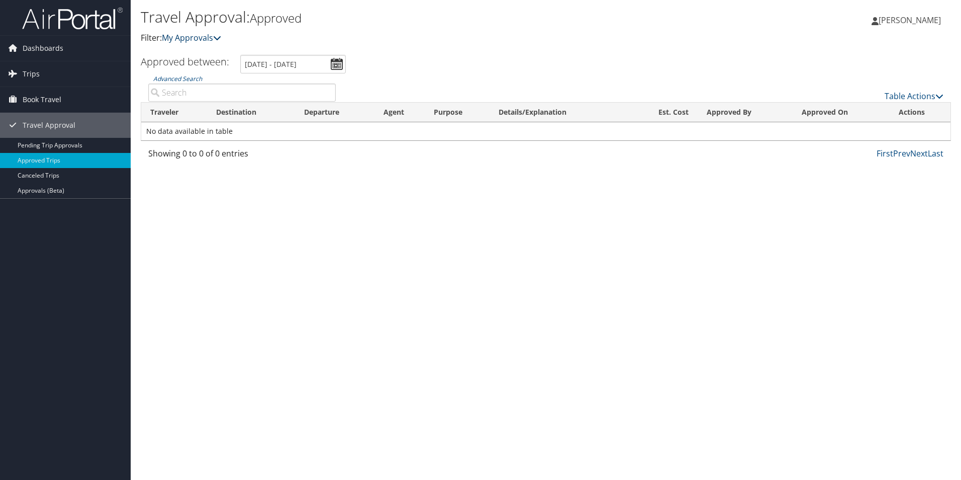
click at [218, 37] on icon at bounding box center [217, 38] width 8 height 8
click at [33, 65] on span "Trips" at bounding box center [31, 73] width 17 height 25
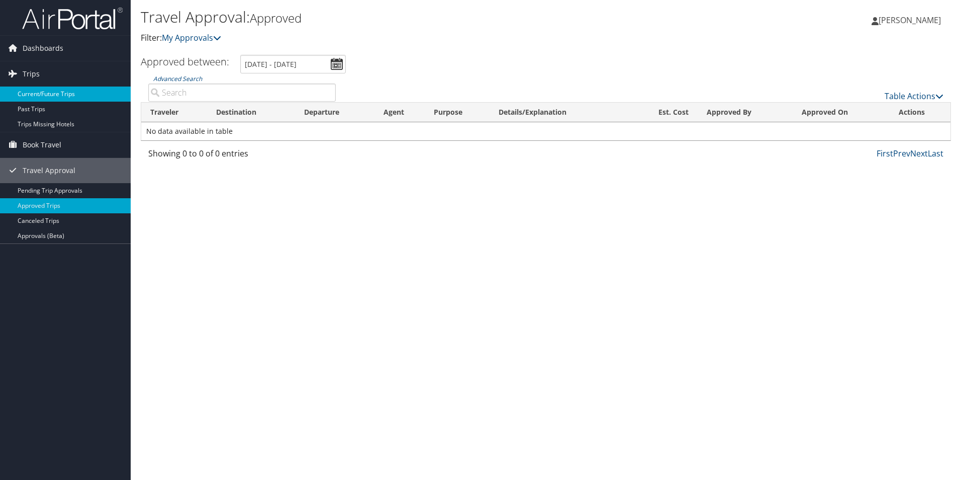
click at [66, 97] on link "Current/Future Trips" at bounding box center [65, 93] width 131 height 15
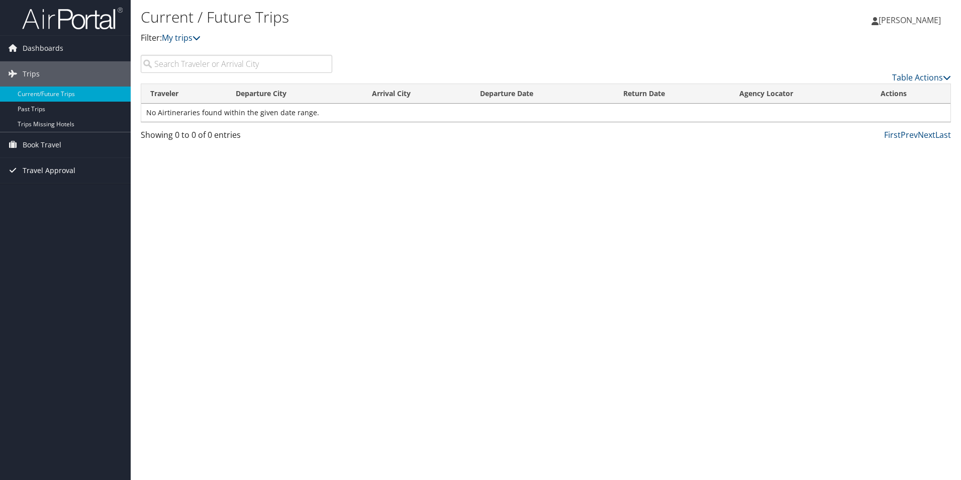
click at [46, 170] on span "Travel Approval" at bounding box center [49, 170] width 53 height 25
click at [42, 148] on span "Book Travel" at bounding box center [42, 144] width 39 height 25
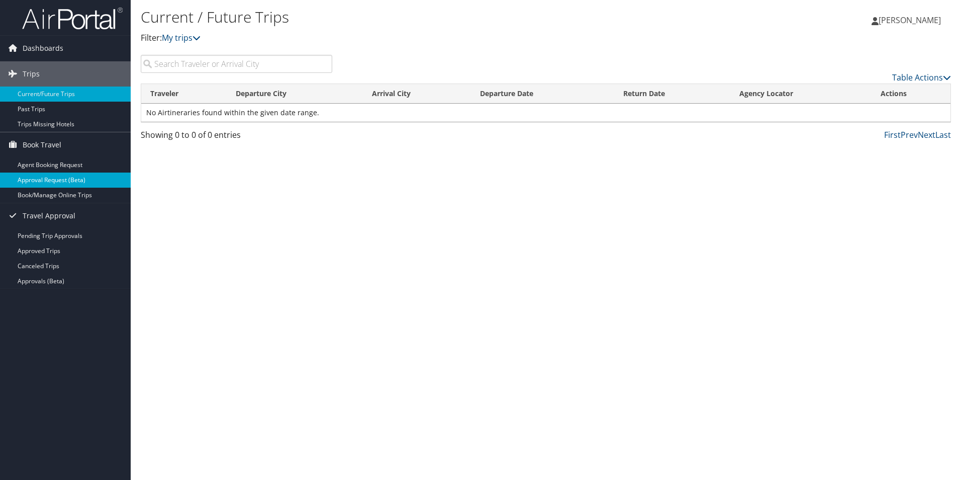
click at [48, 179] on link "Approval Request (Beta)" at bounding box center [65, 179] width 131 height 15
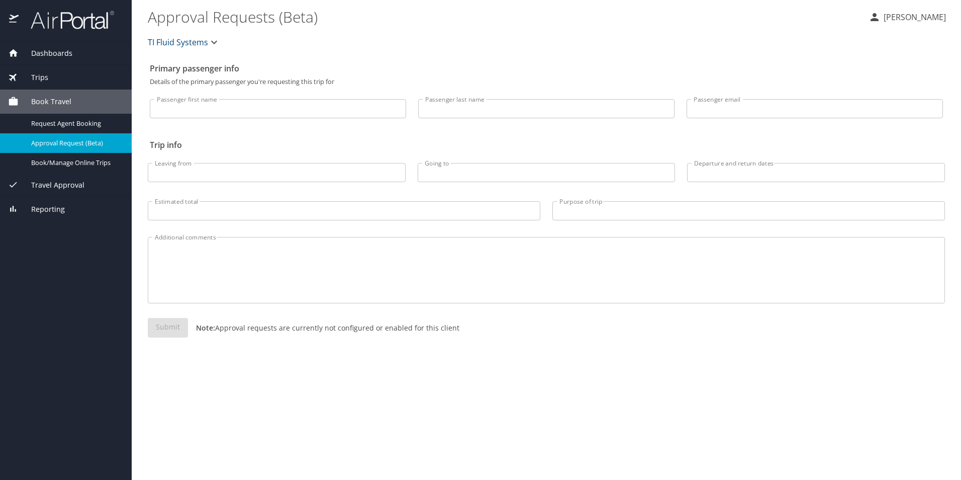
click at [214, 38] on icon "button" at bounding box center [214, 42] width 12 height 12
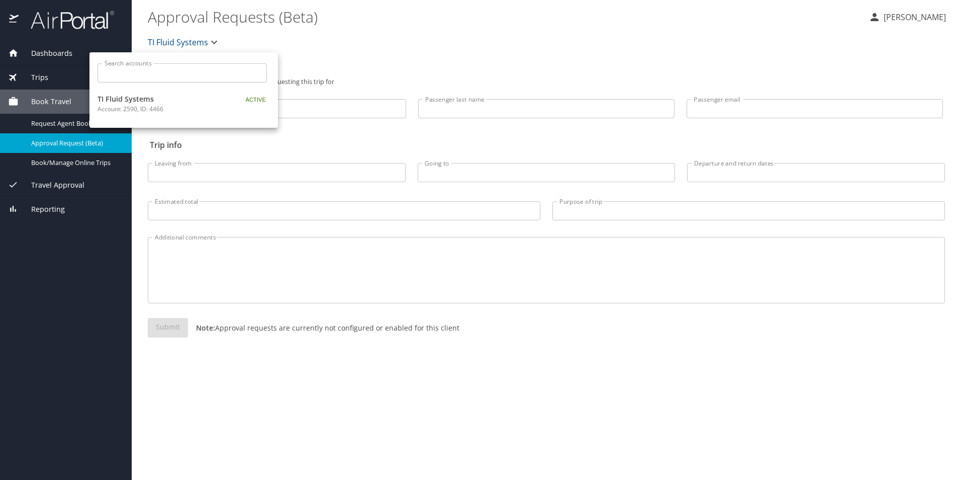
click at [319, 43] on div at bounding box center [480, 240] width 961 height 480
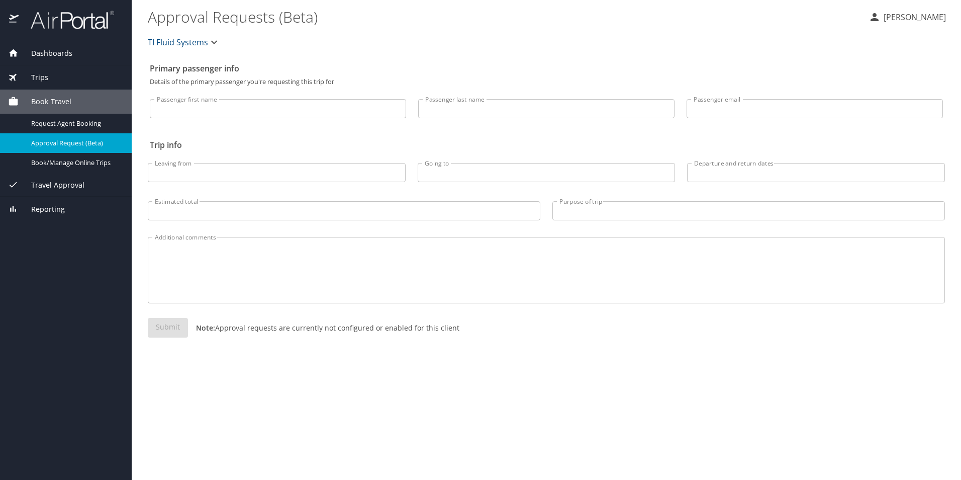
click at [66, 184] on span "Travel Approval" at bounding box center [52, 184] width 66 height 11
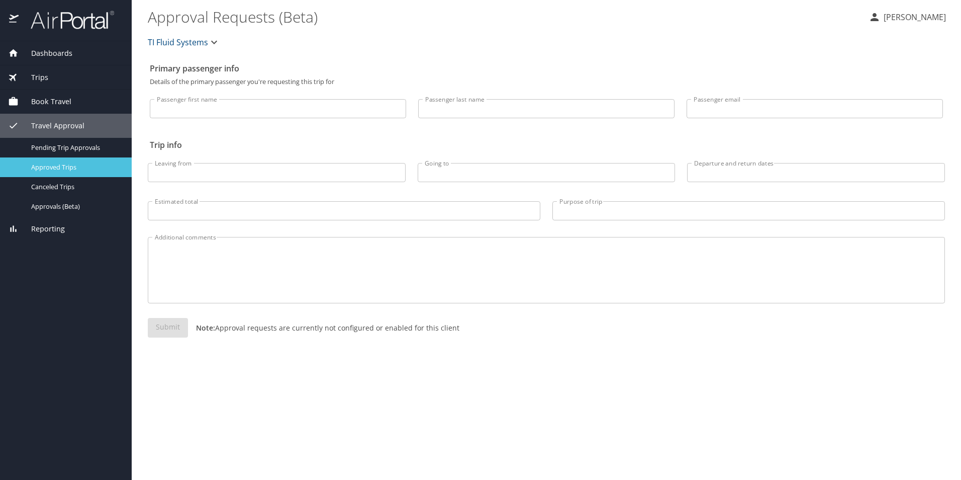
click at [66, 166] on span "Approved Trips" at bounding box center [75, 167] width 88 height 10
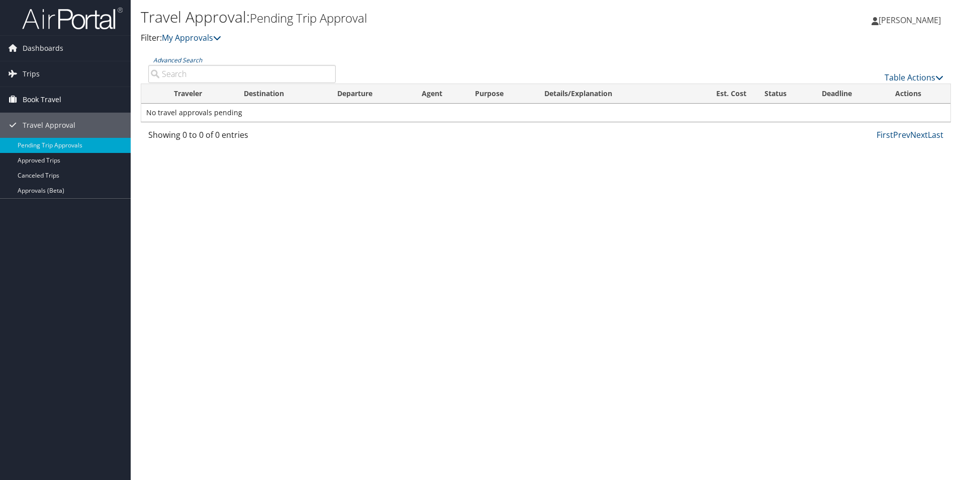
click at [45, 100] on span "Book Travel" at bounding box center [42, 99] width 39 height 25
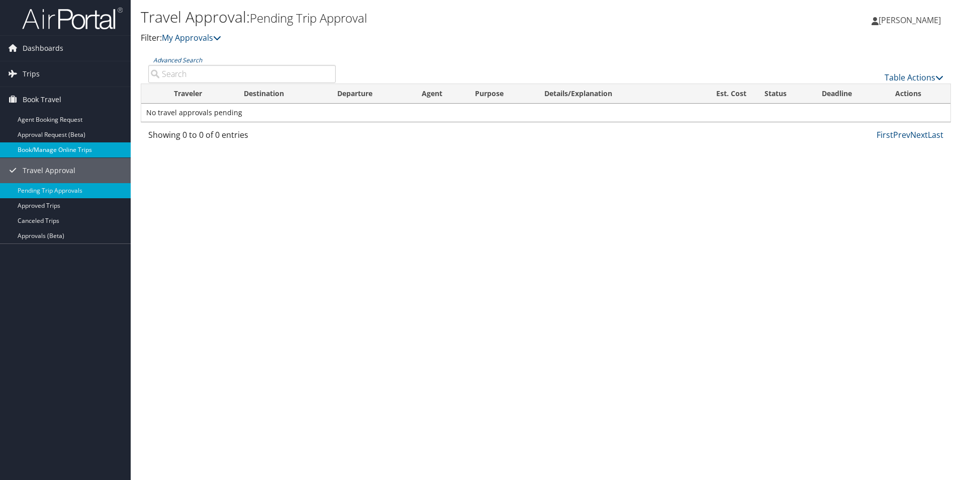
click at [50, 149] on link "Book/Manage Online Trips" at bounding box center [65, 149] width 131 height 15
click at [51, 118] on link "Agent Booking Request" at bounding box center [65, 119] width 131 height 15
